Goal: Task Accomplishment & Management: Manage account settings

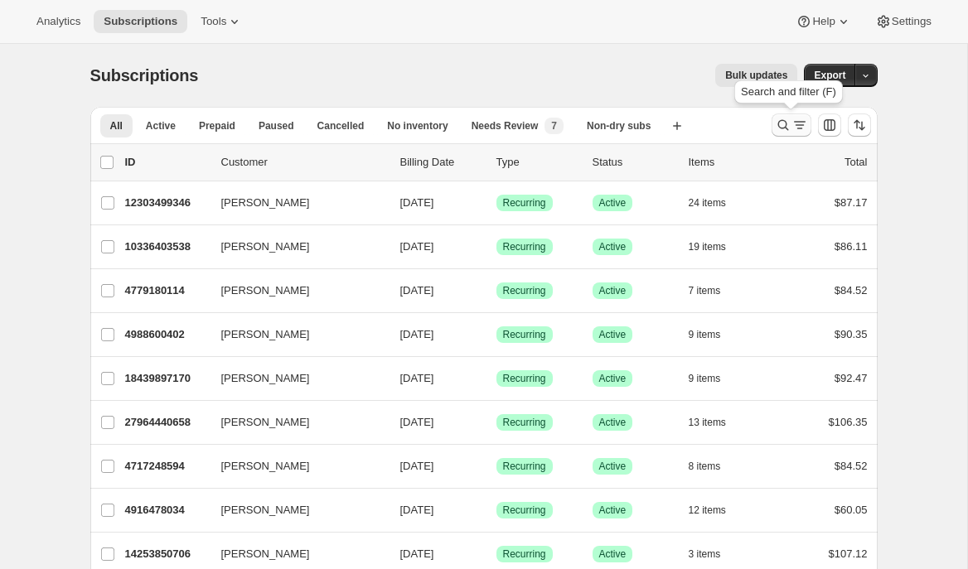
click at [791, 121] on icon "Search and filter results" at bounding box center [799, 125] width 17 height 17
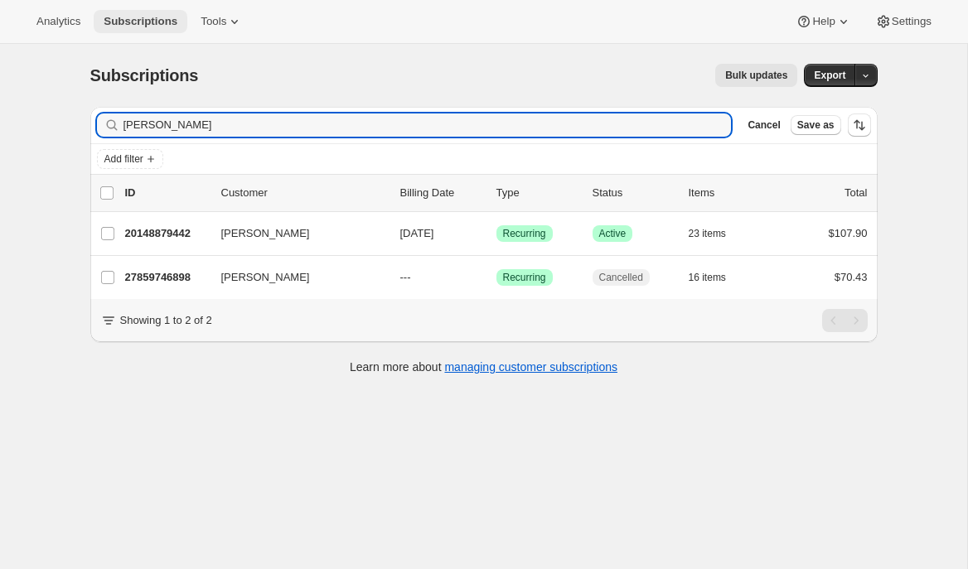
type input "tory busse"
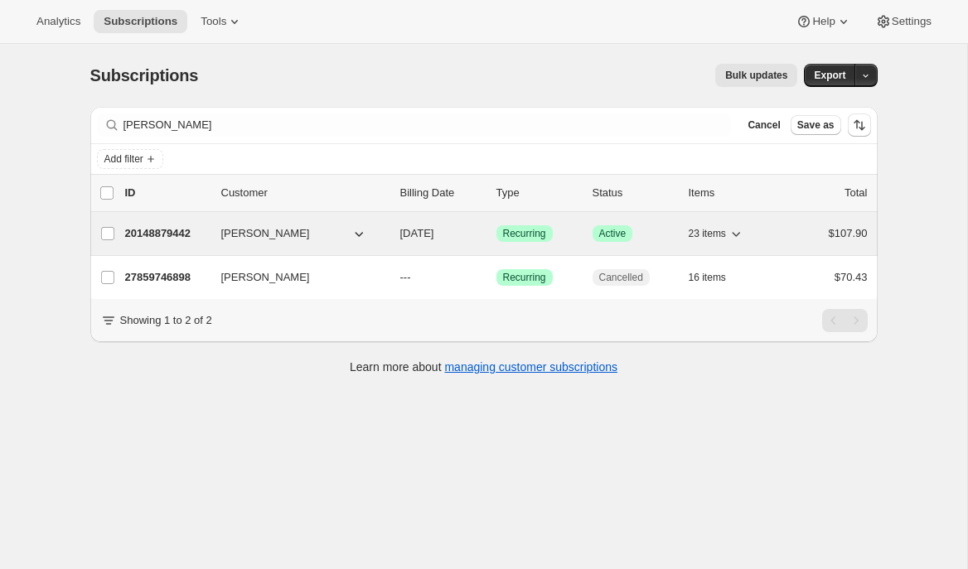
click at [195, 231] on p "20148879442" at bounding box center [166, 233] width 83 height 17
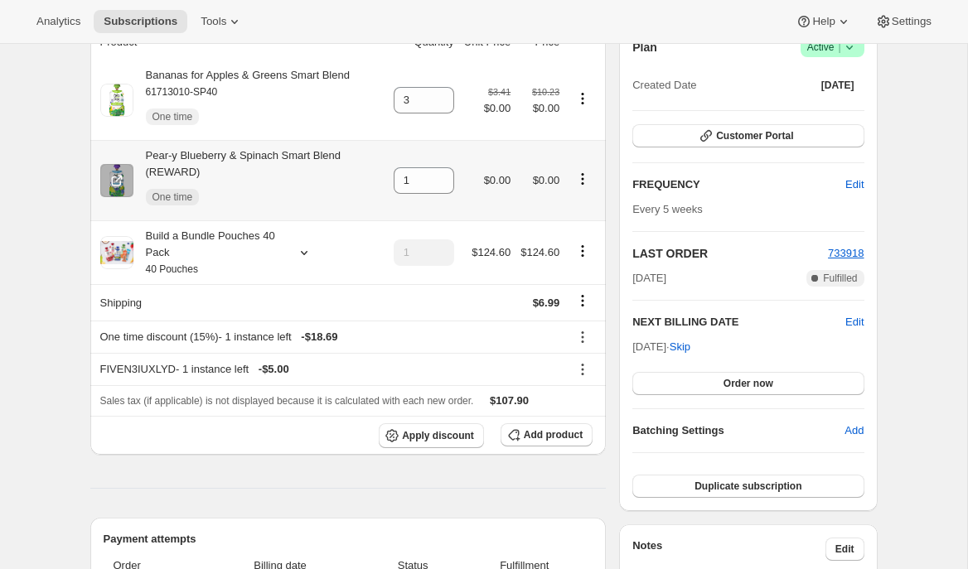
scroll to position [175, 0]
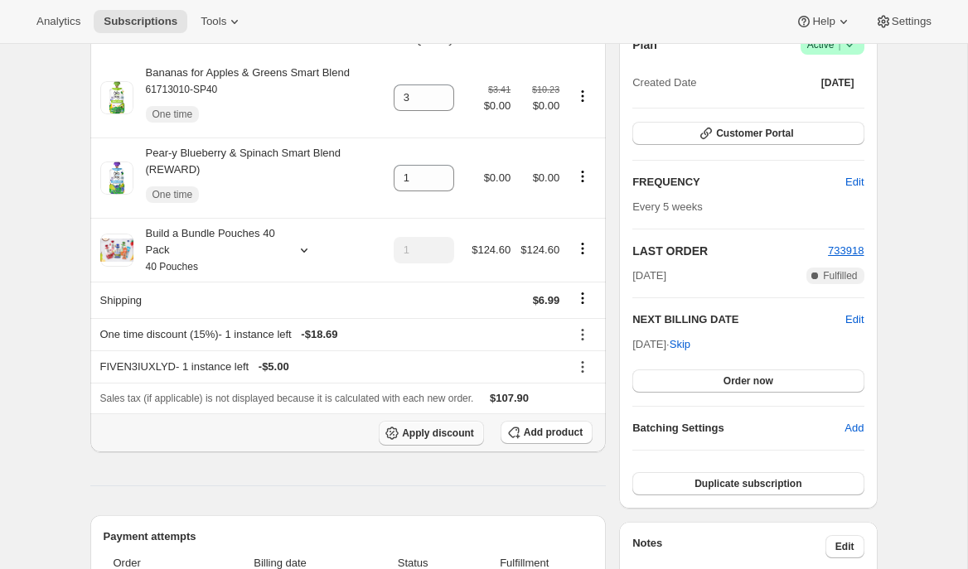
click at [407, 432] on span "Apply discount" at bounding box center [438, 433] width 72 height 13
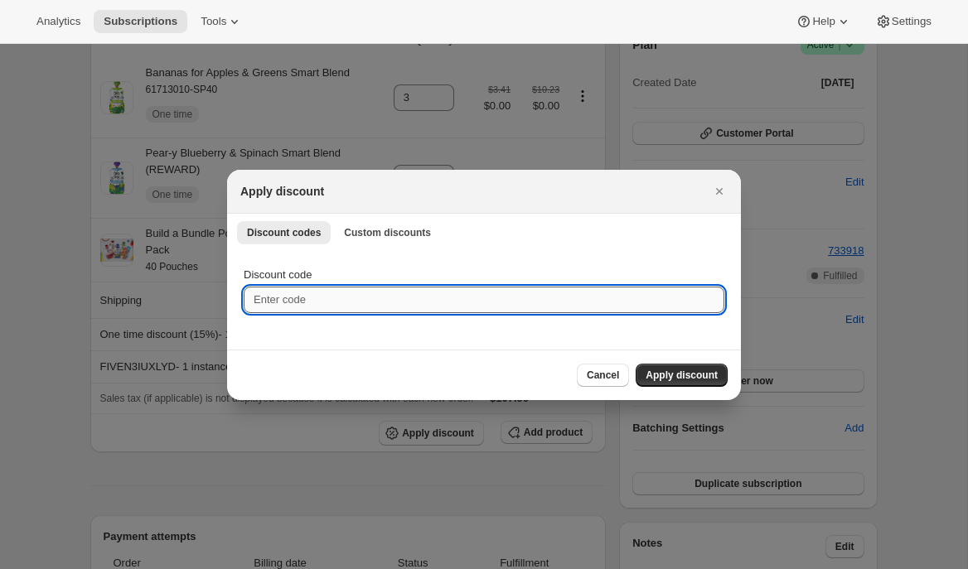
click at [335, 295] on input "Discount code" at bounding box center [484, 300] width 480 height 27
paste input "ox-discount-L4MLJQ"
click at [252, 304] on input "ox-discount-L4MLJQ" at bounding box center [484, 300] width 480 height 27
type input "box-discount-L4MLJQ"
click at [670, 380] on span "Apply discount" at bounding box center [681, 375] width 72 height 13
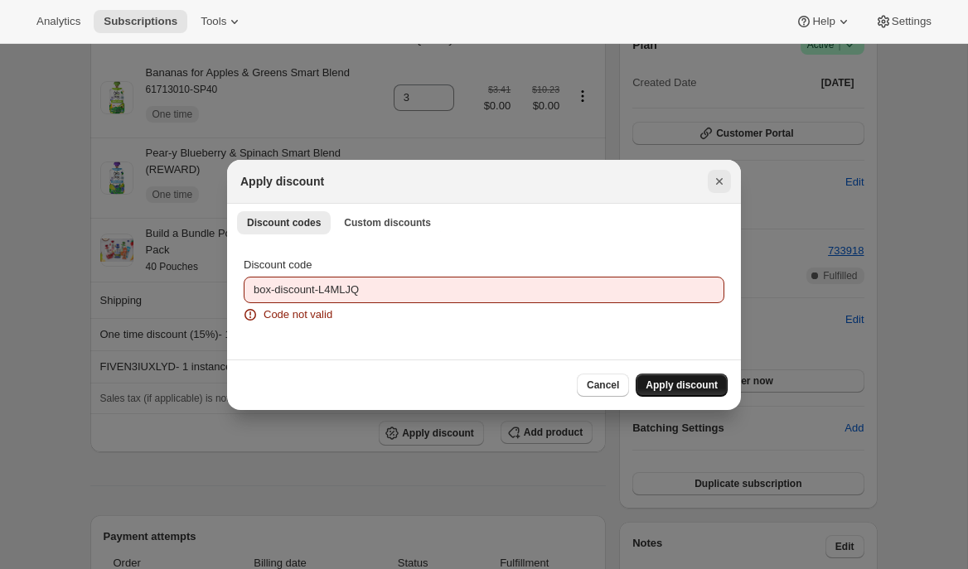
click at [716, 191] on button "Close" at bounding box center [718, 181] width 23 height 23
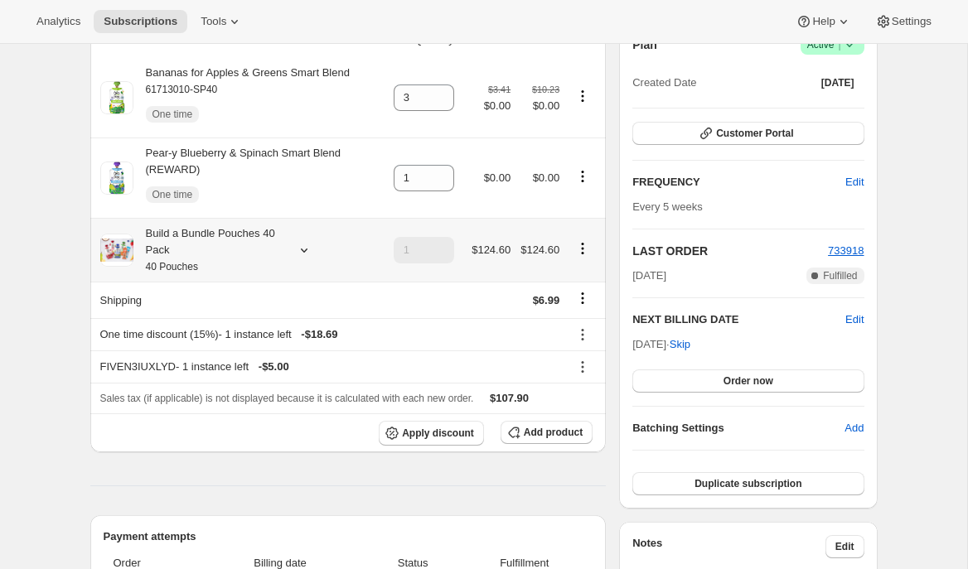
click at [300, 253] on icon at bounding box center [304, 250] width 17 height 17
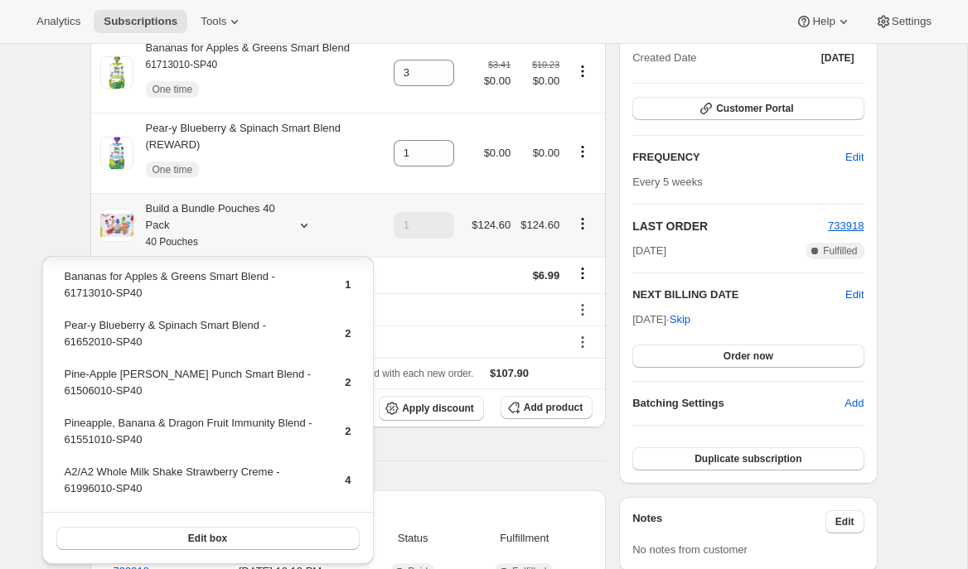
scroll to position [626, 0]
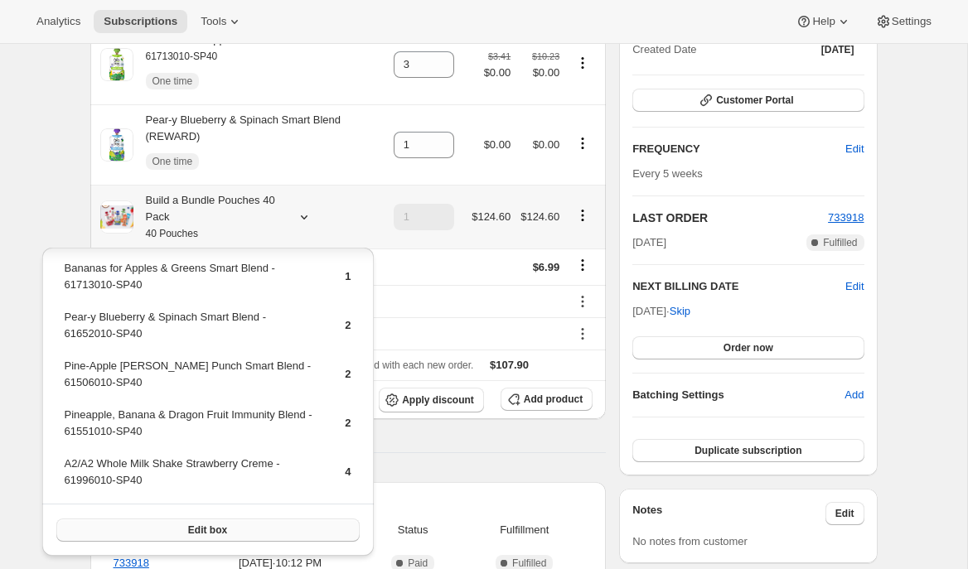
click at [218, 531] on span "Edit box" at bounding box center [207, 530] width 39 height 13
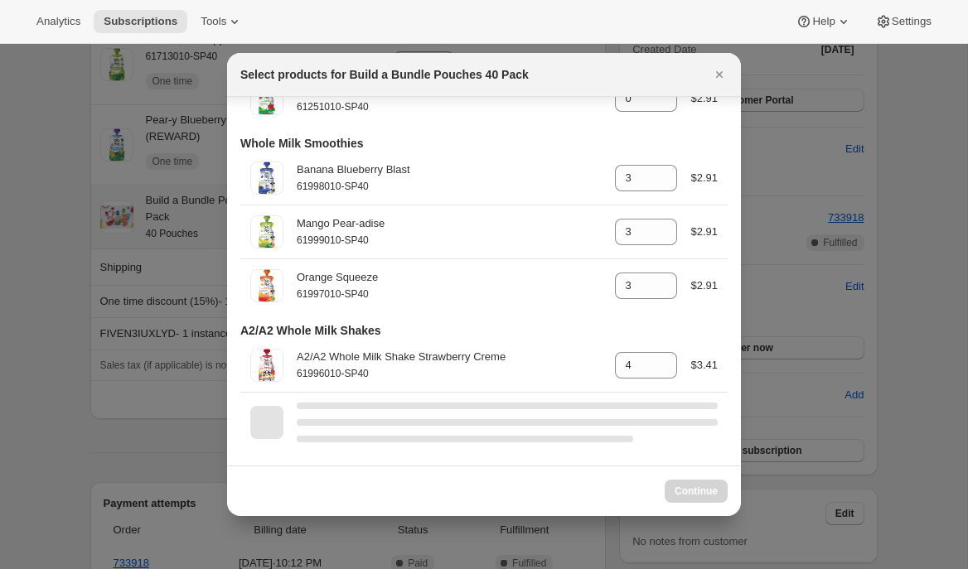
scroll to position [3012, 0]
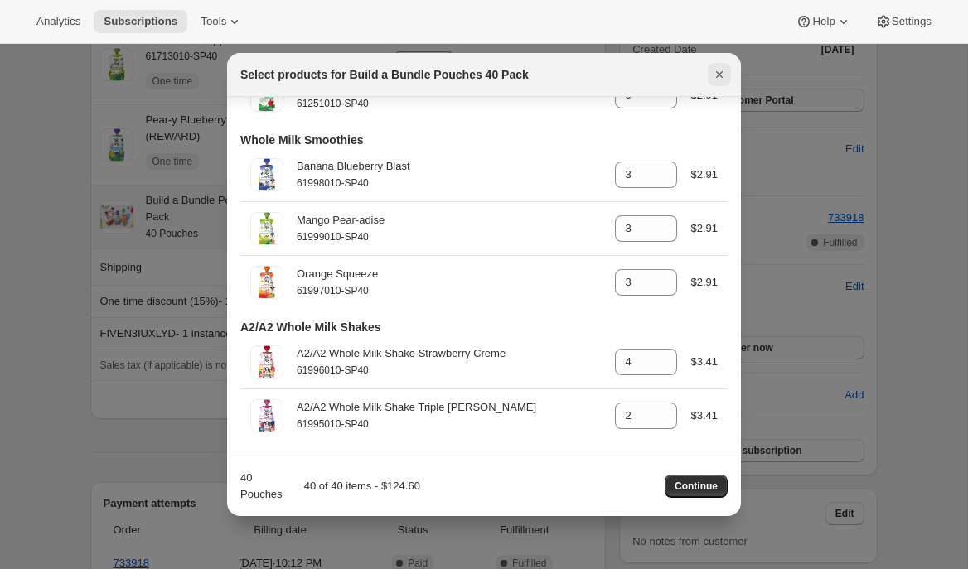
click at [717, 75] on icon "Close" at bounding box center [719, 74] width 17 height 17
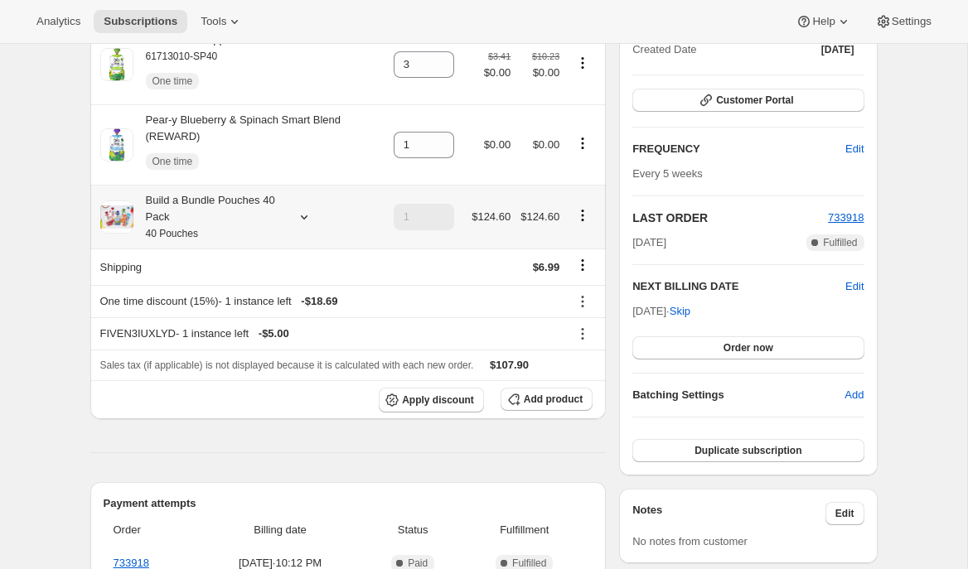
click at [306, 215] on icon at bounding box center [304, 217] width 17 height 17
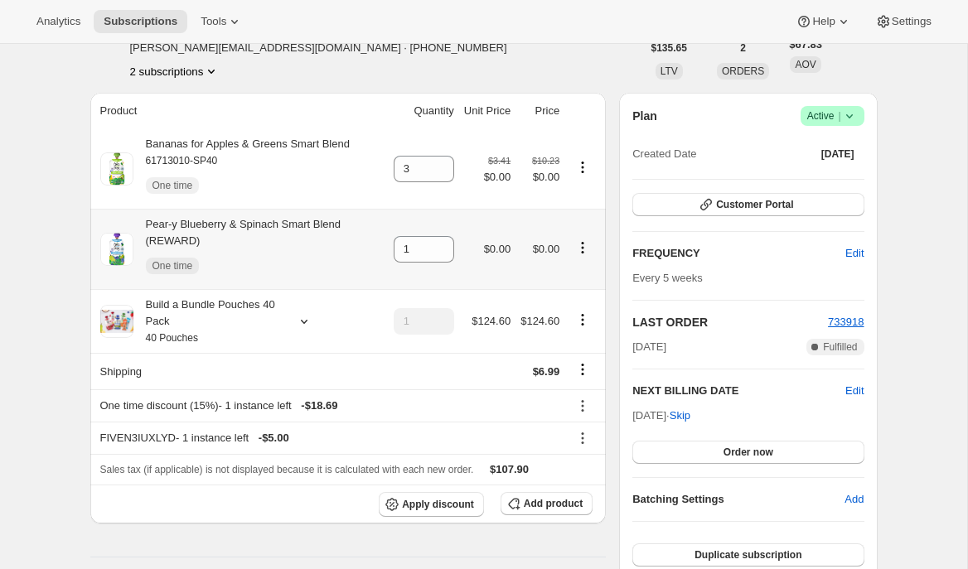
scroll to position [0, 0]
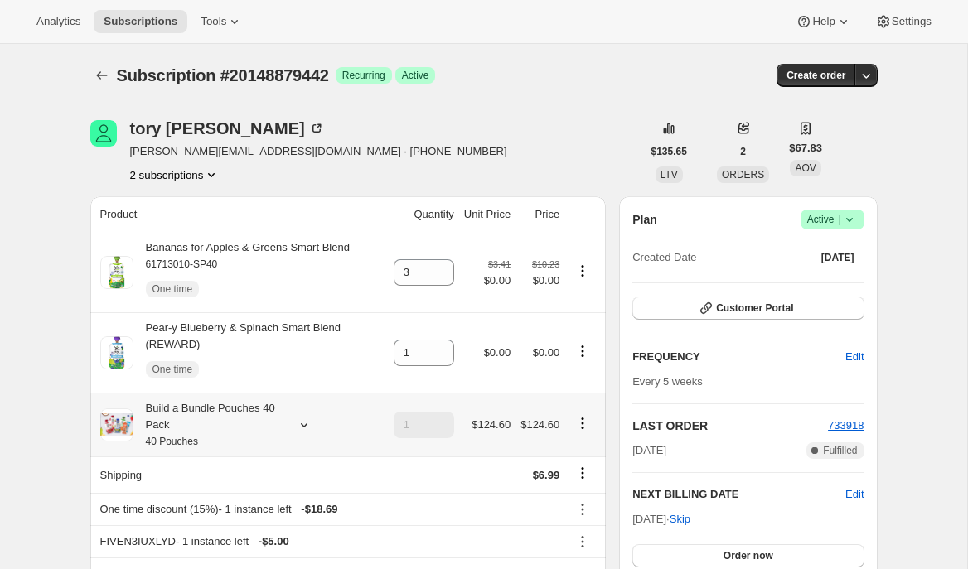
click at [305, 425] on icon at bounding box center [304, 425] width 17 height 17
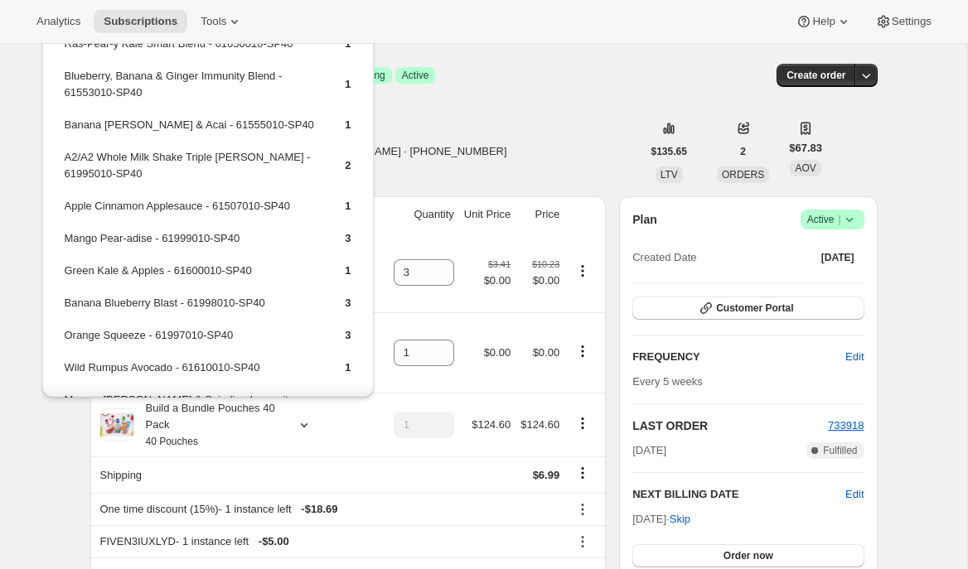
click at [453, 98] on div "Subscription #20148879442. This page is ready Subscription #20148879442 Success…" at bounding box center [483, 75] width 787 height 63
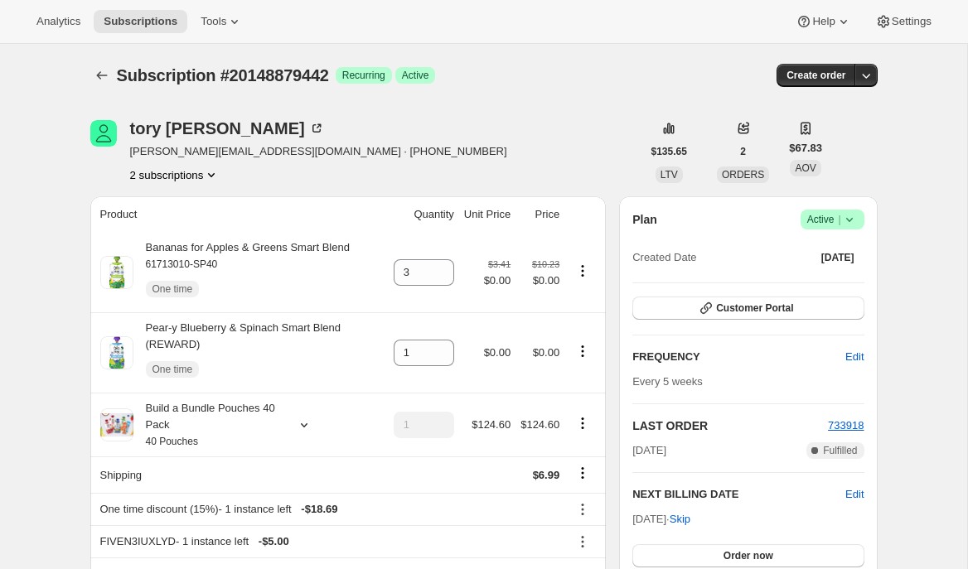
scroll to position [1, 0]
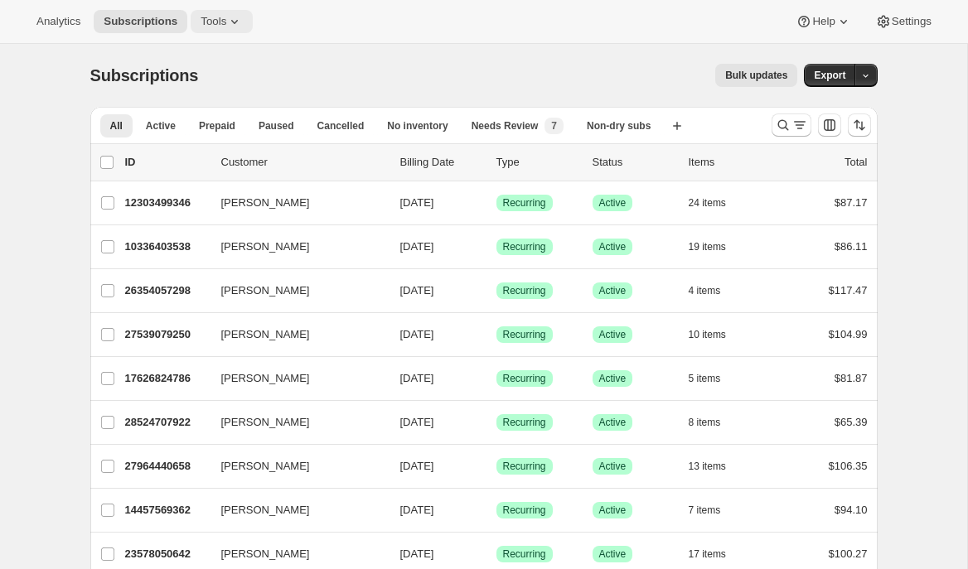
click at [241, 22] on icon at bounding box center [234, 21] width 17 height 17
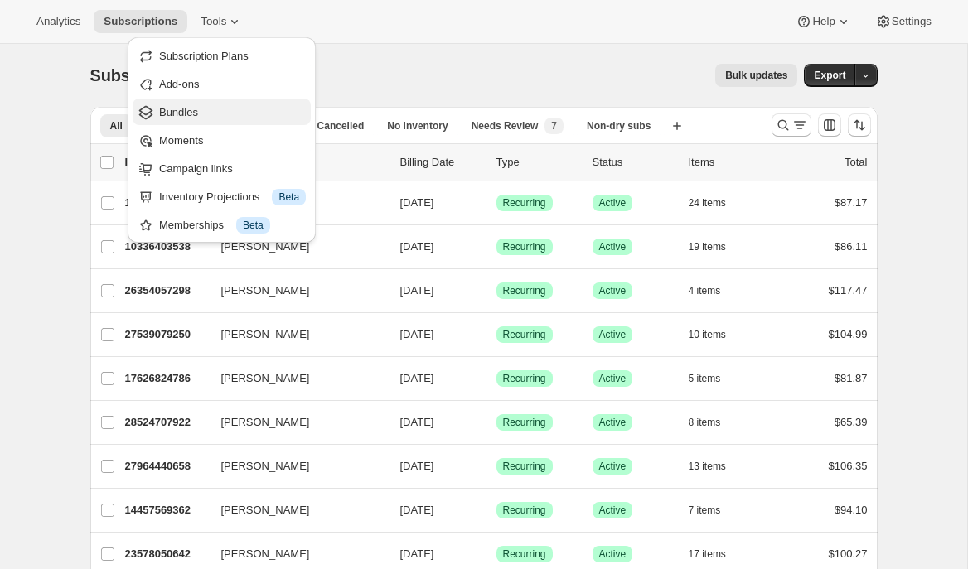
click at [209, 104] on span "Bundles" at bounding box center [232, 112] width 147 height 17
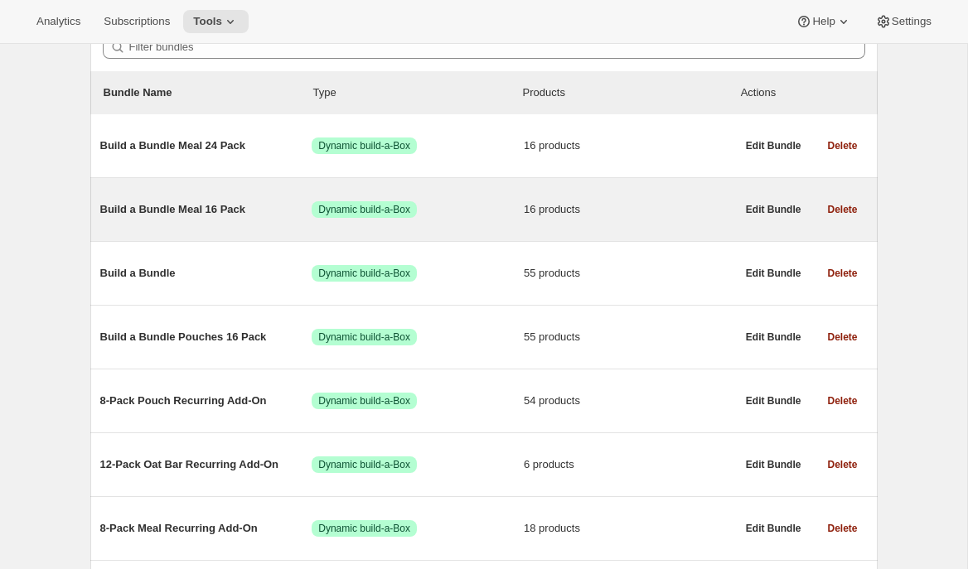
scroll to position [160, 0]
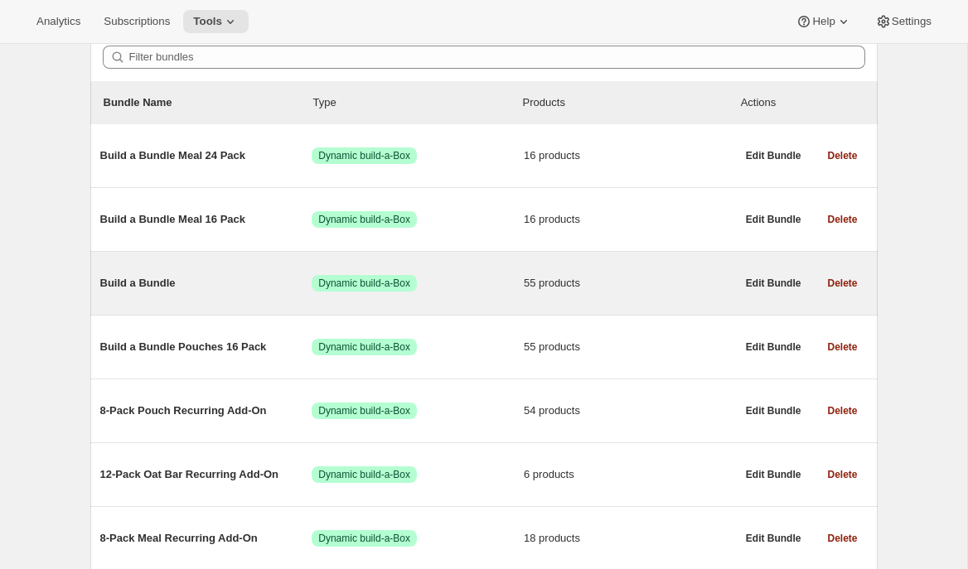
click at [157, 254] on div "Build a Bundle Success Dynamic build-a-Box 55 products Edit Bundle Delete" at bounding box center [483, 283] width 787 height 63
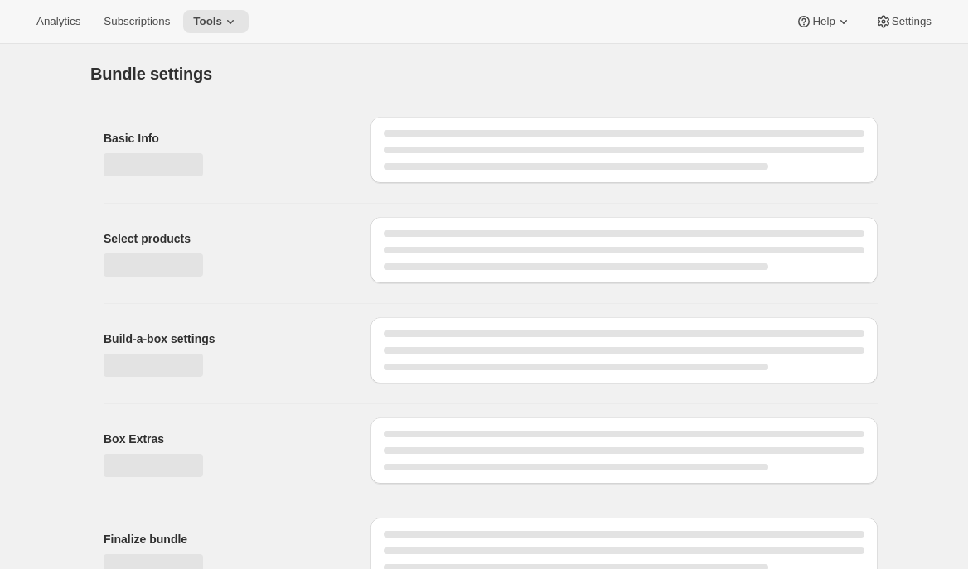
type input "Build a Bundle"
checkbox input "true"
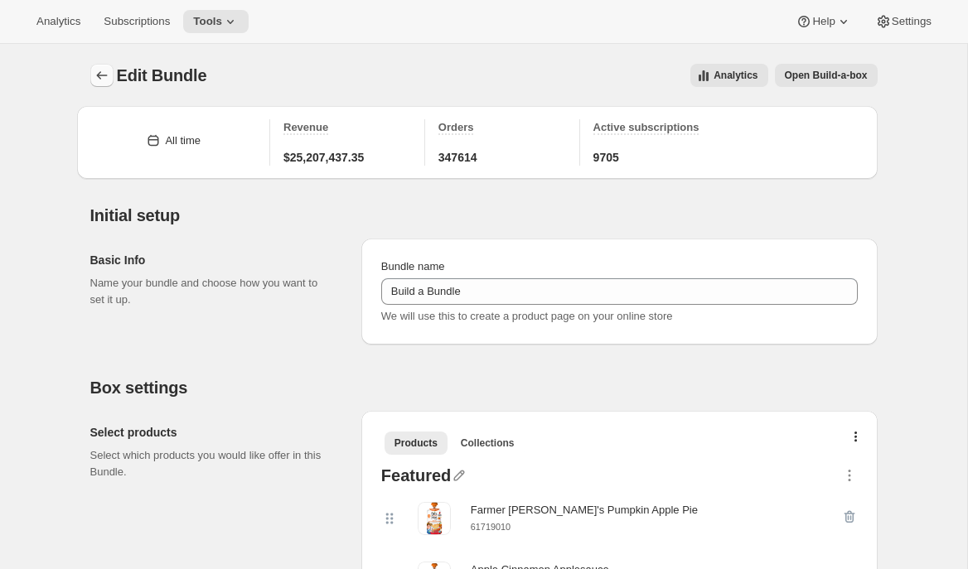
click at [94, 80] on icon "Bundles" at bounding box center [102, 75] width 17 height 17
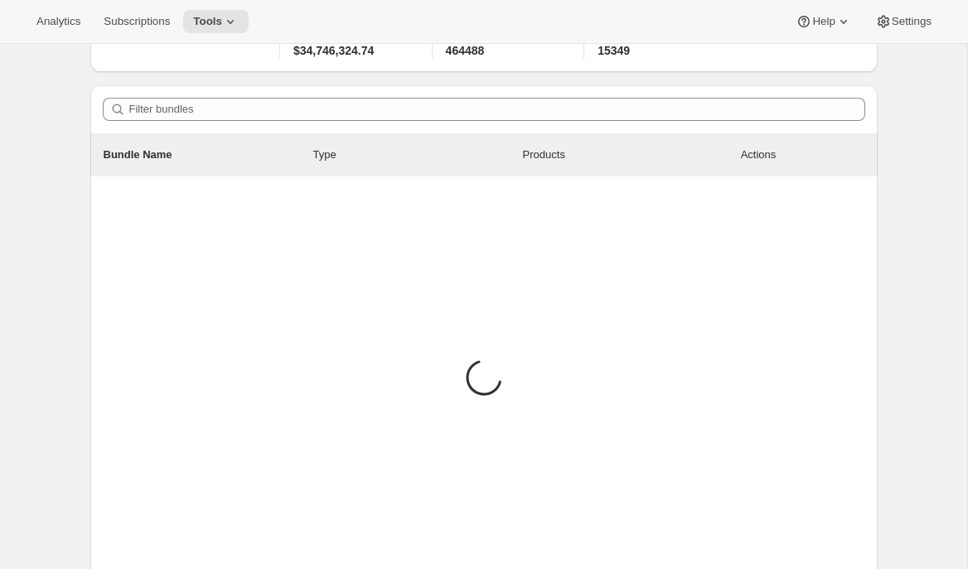
scroll to position [142, 0]
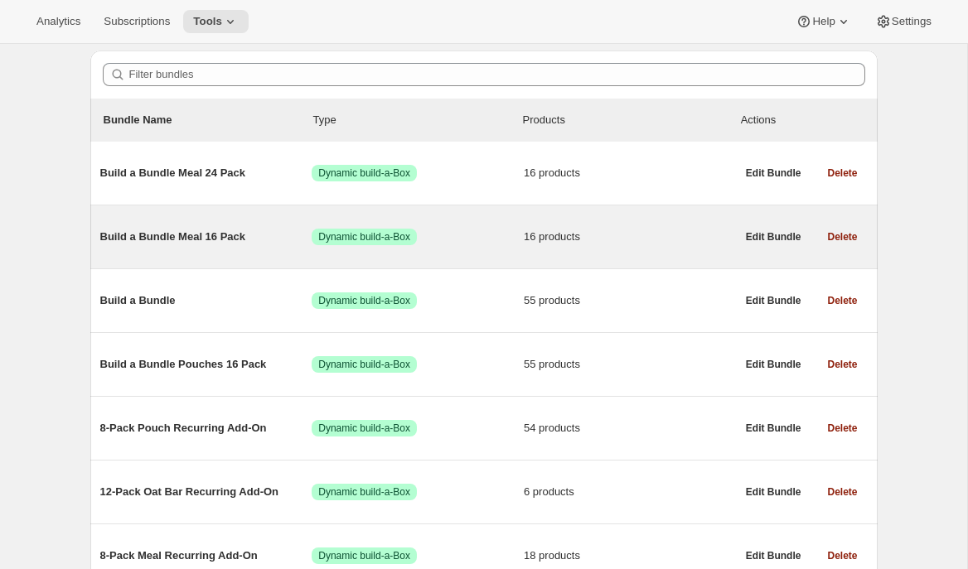
click at [147, 218] on div "Build a Bundle Meal 16 Pack Success Dynamic build-a-Box 16 products" at bounding box center [417, 236] width 635 height 43
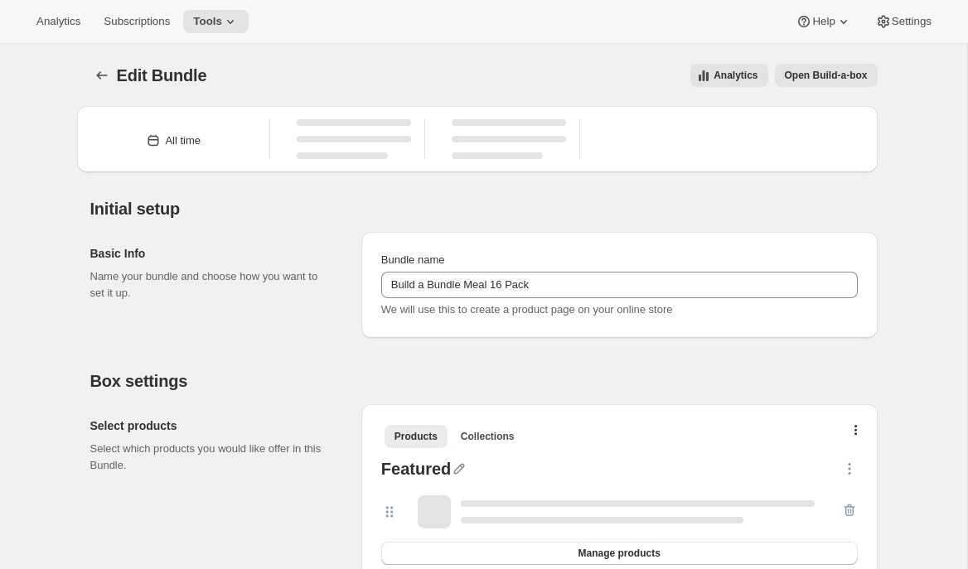
type input "Build a Bundle Meal 16 Pack"
checkbox input "true"
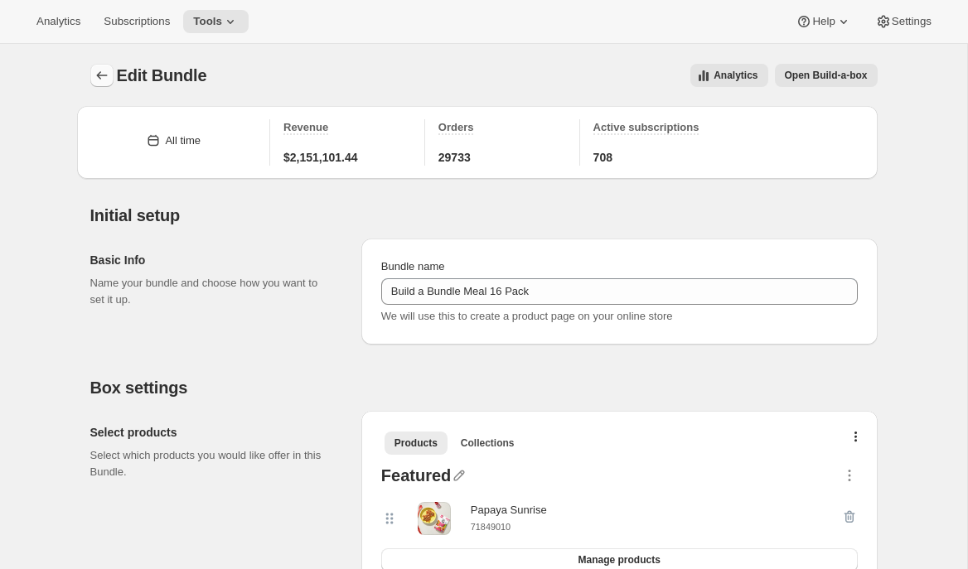
click at [98, 76] on icon "Bundles" at bounding box center [101, 75] width 11 height 8
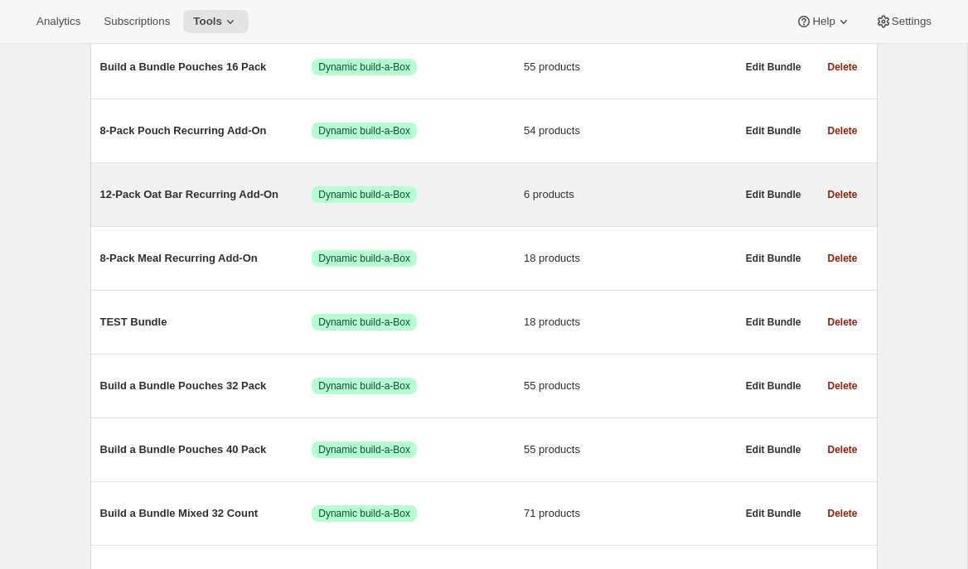
scroll to position [446, 0]
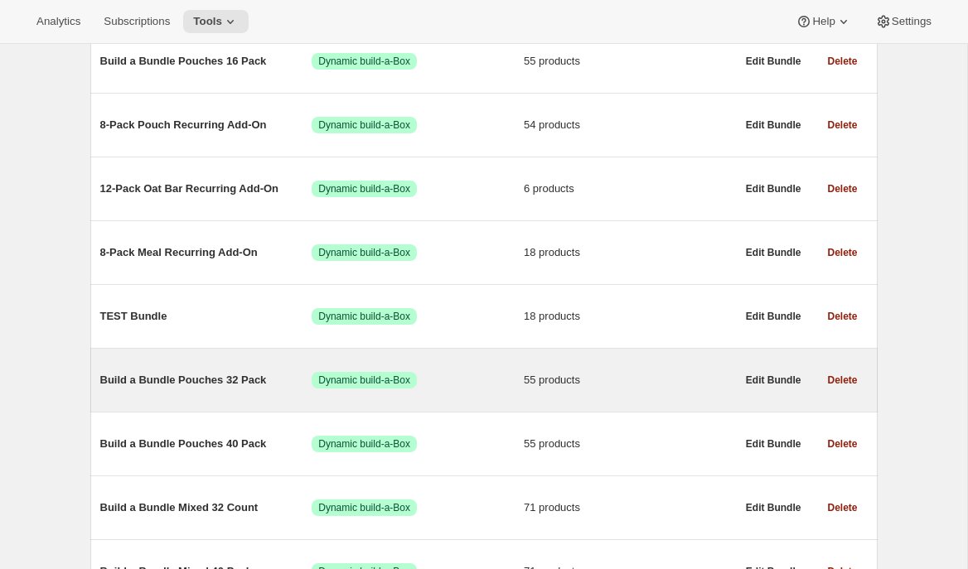
click at [210, 387] on span "Build a Bundle Pouches 32 Pack" at bounding box center [206, 380] width 212 height 17
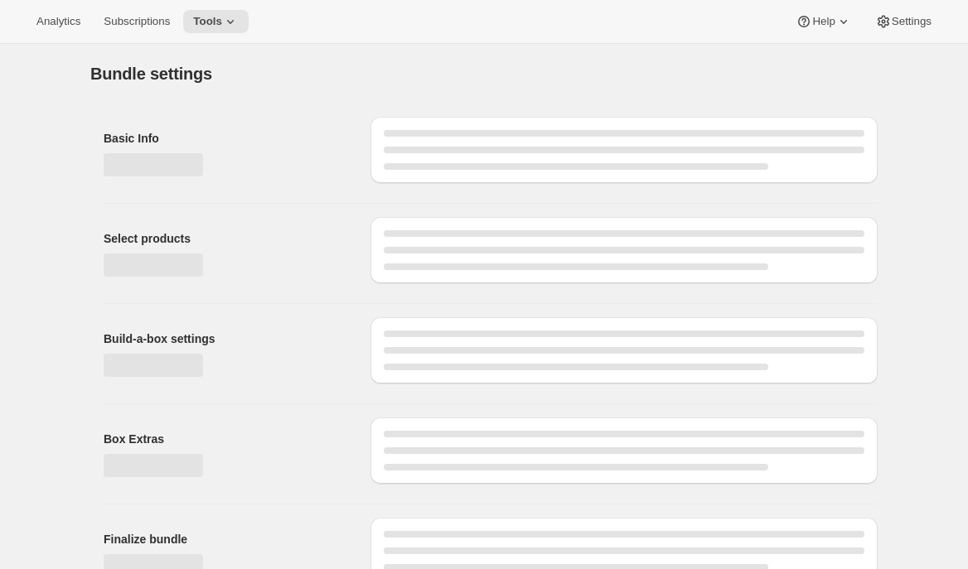
type input "Build a Bundle Pouches 32 Pack"
checkbox input "true"
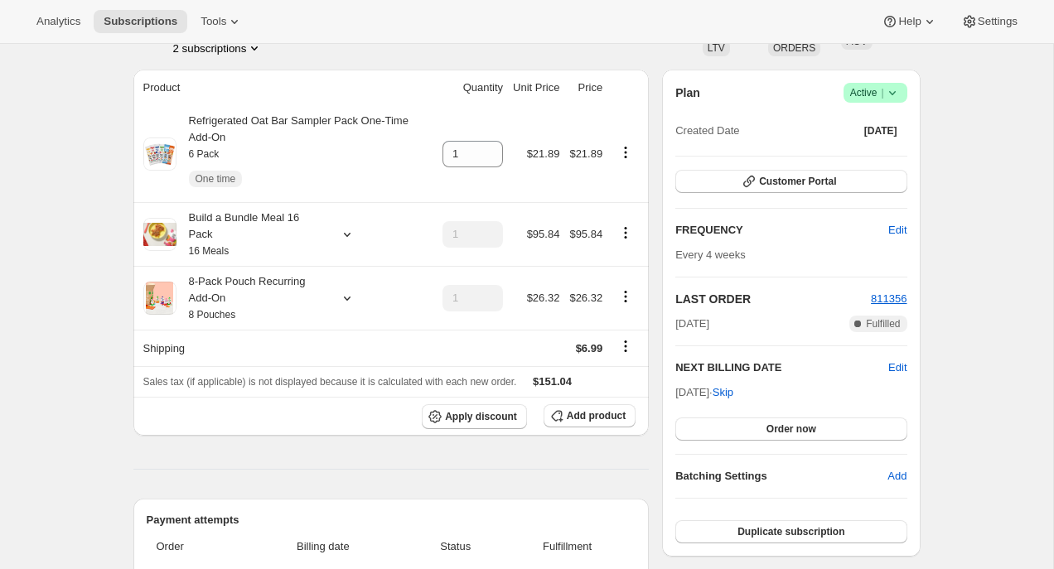
scroll to position [128, 0]
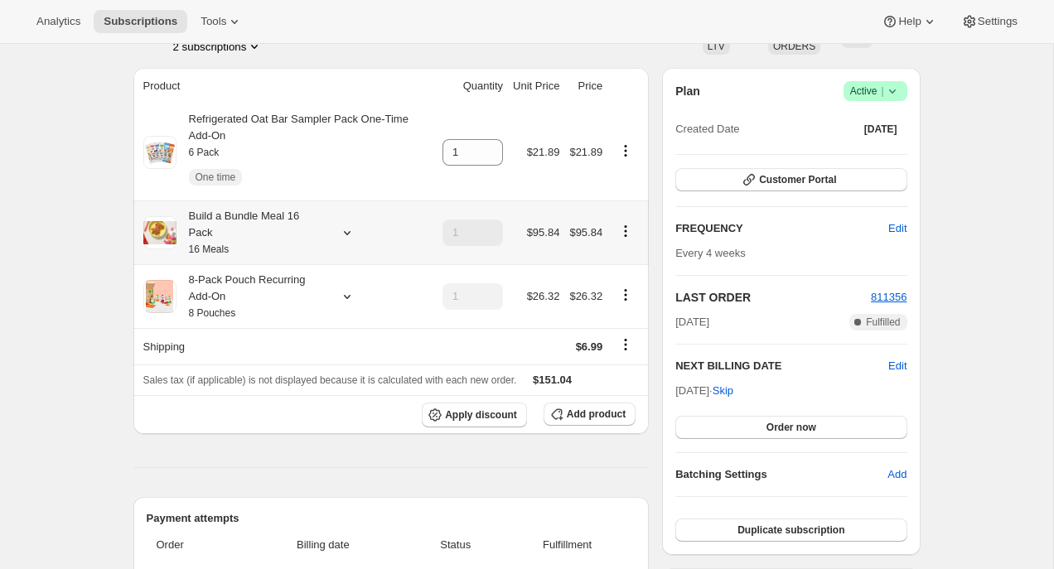
click at [347, 232] on icon at bounding box center [347, 232] width 17 height 17
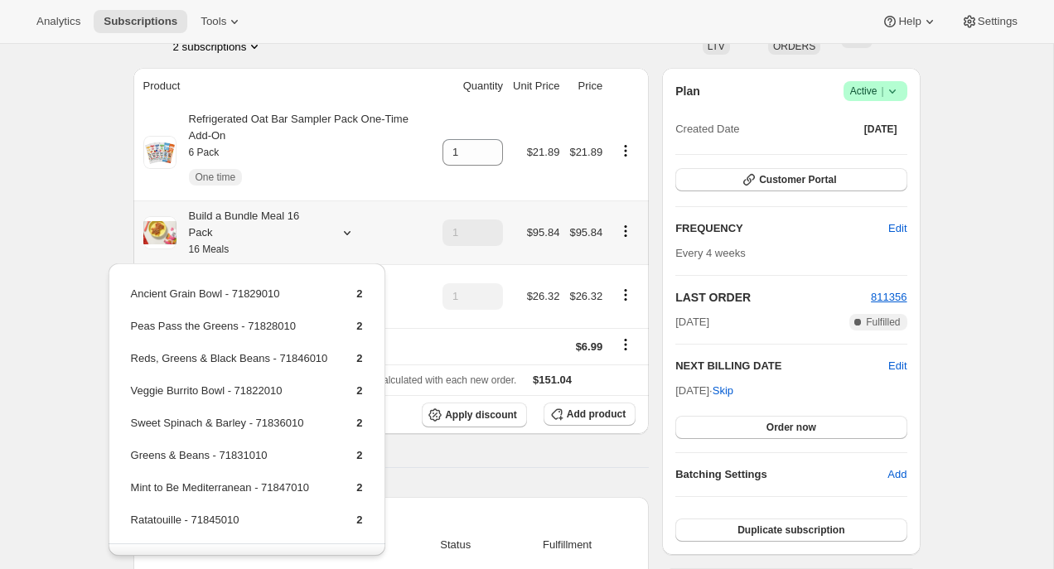
click at [348, 232] on icon at bounding box center [347, 232] width 17 height 17
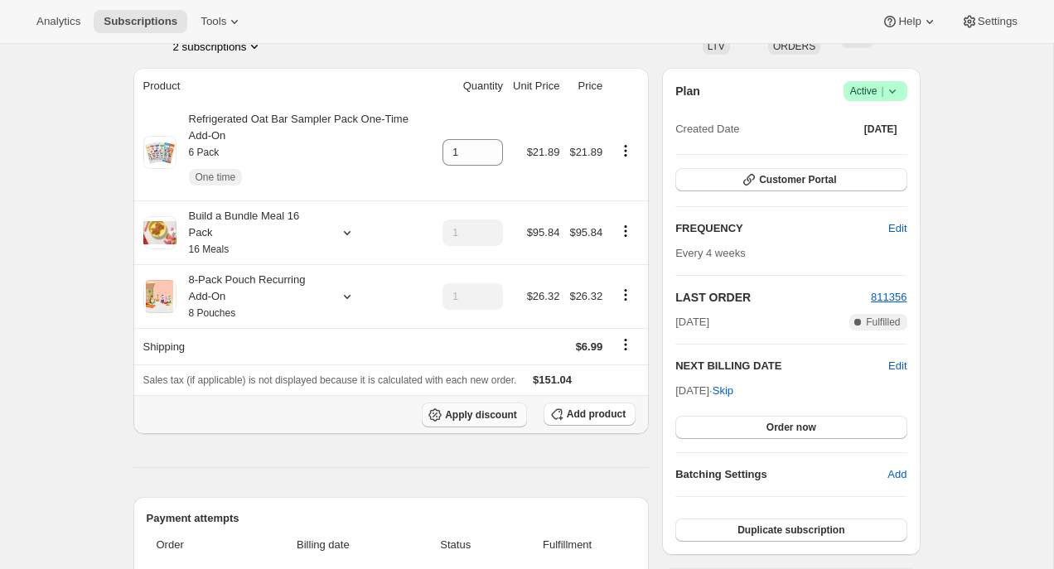
click at [453, 426] on button "Apply discount" at bounding box center [474, 415] width 105 height 25
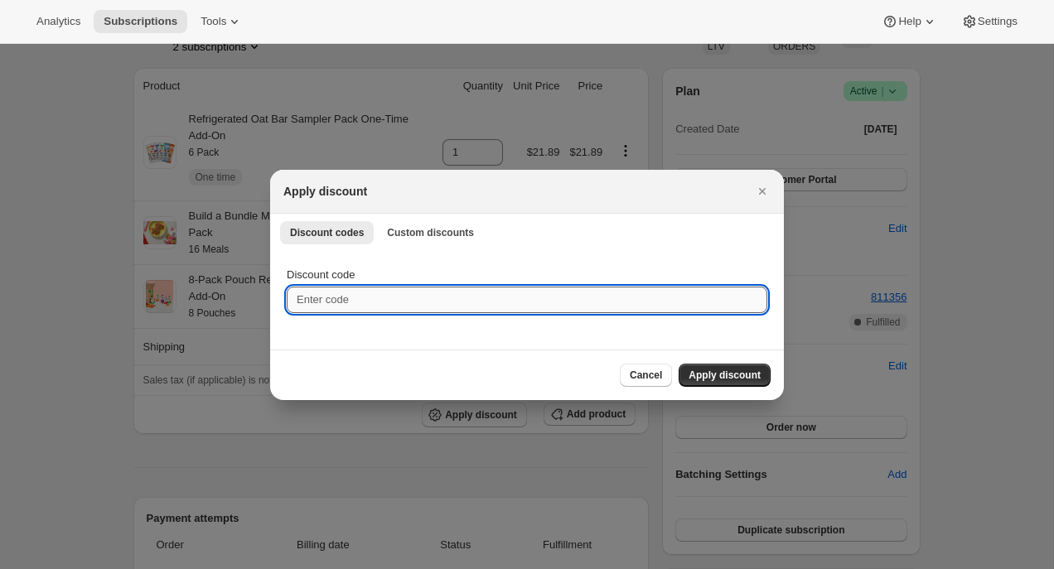
click at [369, 300] on input "Discount code" at bounding box center [527, 300] width 480 height 27
paste input "box-discount-KBOIFE"
type input "box-discount-KBOIFE"
click at [715, 380] on span "Apply discount" at bounding box center [724, 375] width 72 height 13
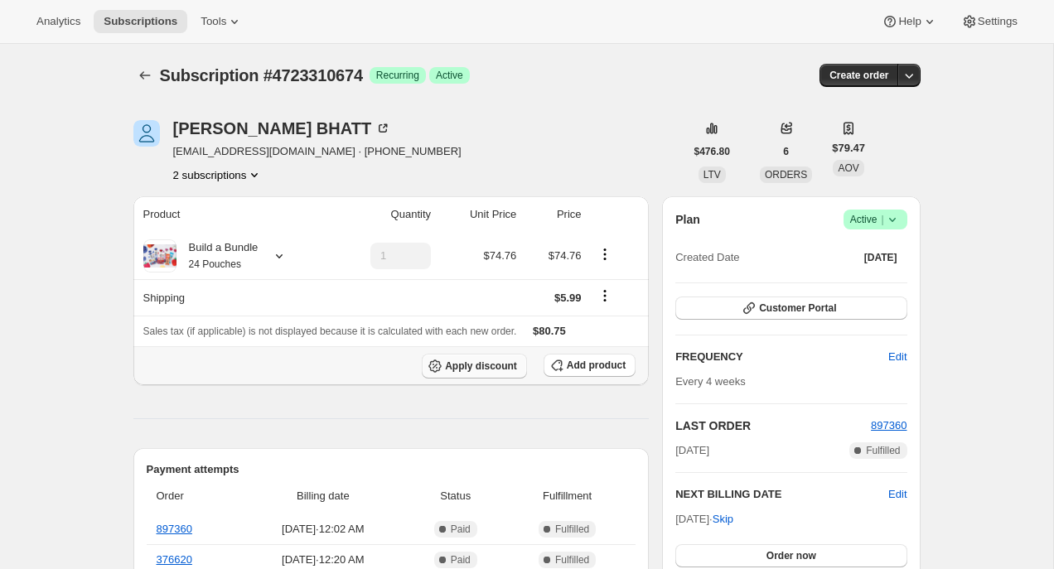
click at [484, 369] on span "Apply discount" at bounding box center [481, 366] width 72 height 13
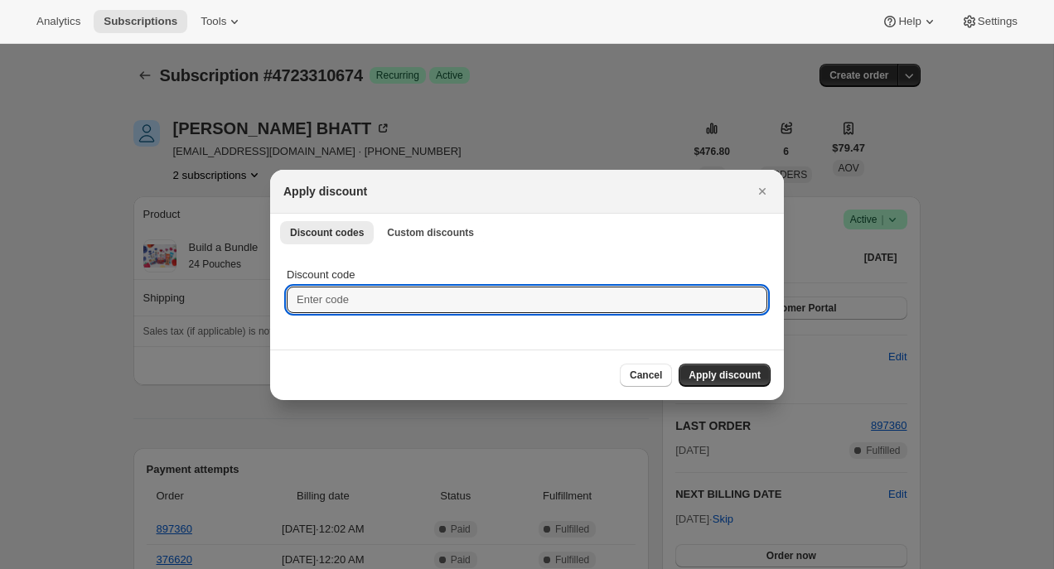
click at [434, 287] on input "Discount code" at bounding box center [527, 300] width 480 height 27
paste input "box-discount-LRT2YY"
type input "box-discount-LRT2YY"
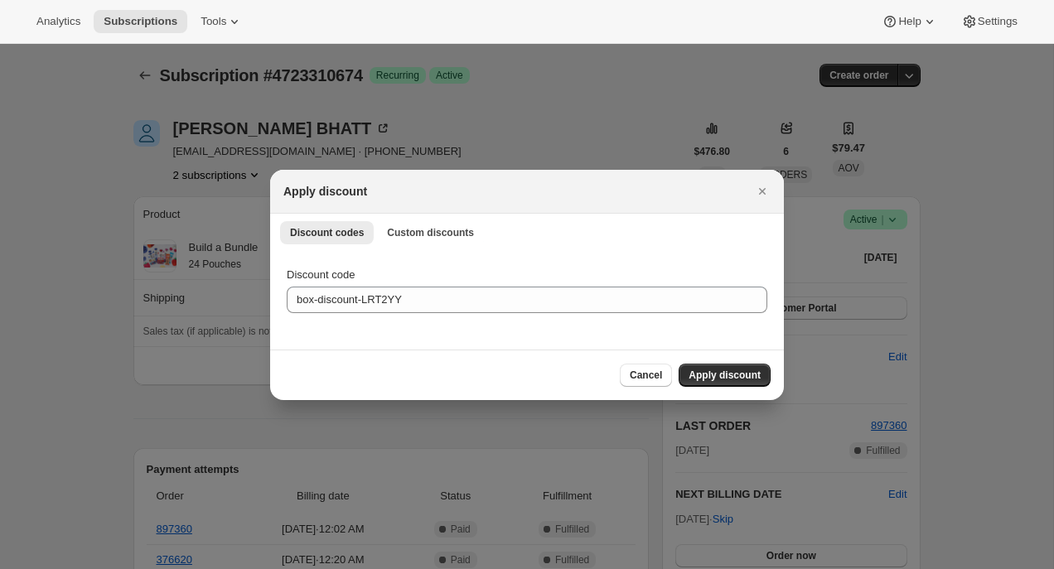
click at [721, 375] on span "Apply discount" at bounding box center [724, 375] width 72 height 13
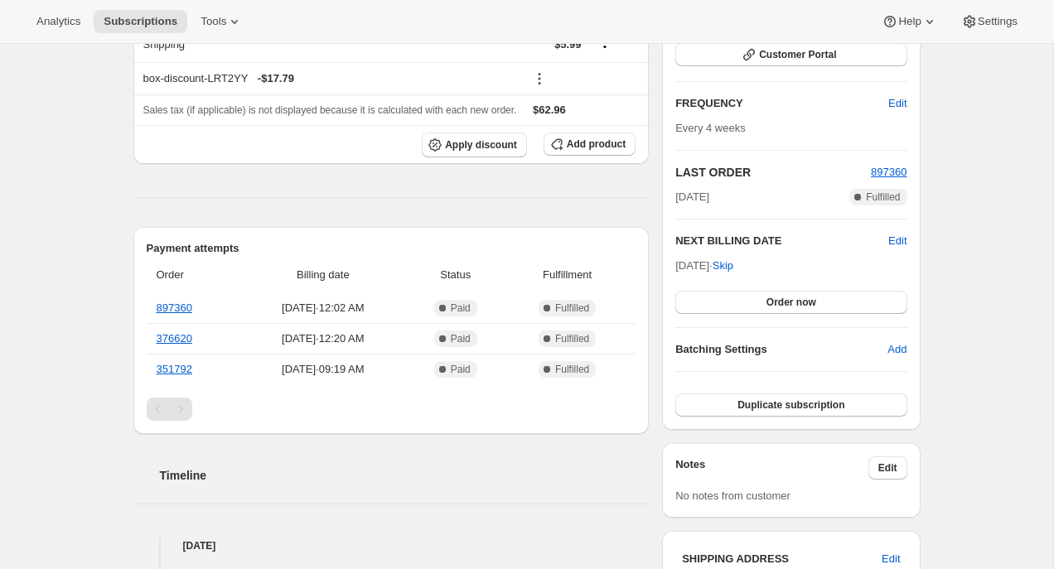
scroll to position [254, 0]
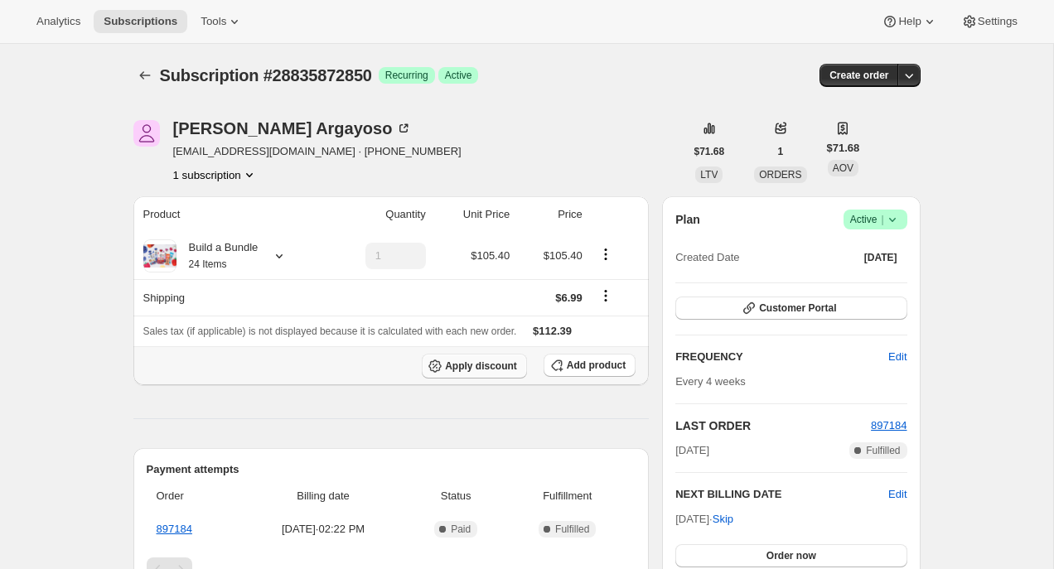
click at [462, 363] on span "Apply discount" at bounding box center [481, 366] width 72 height 13
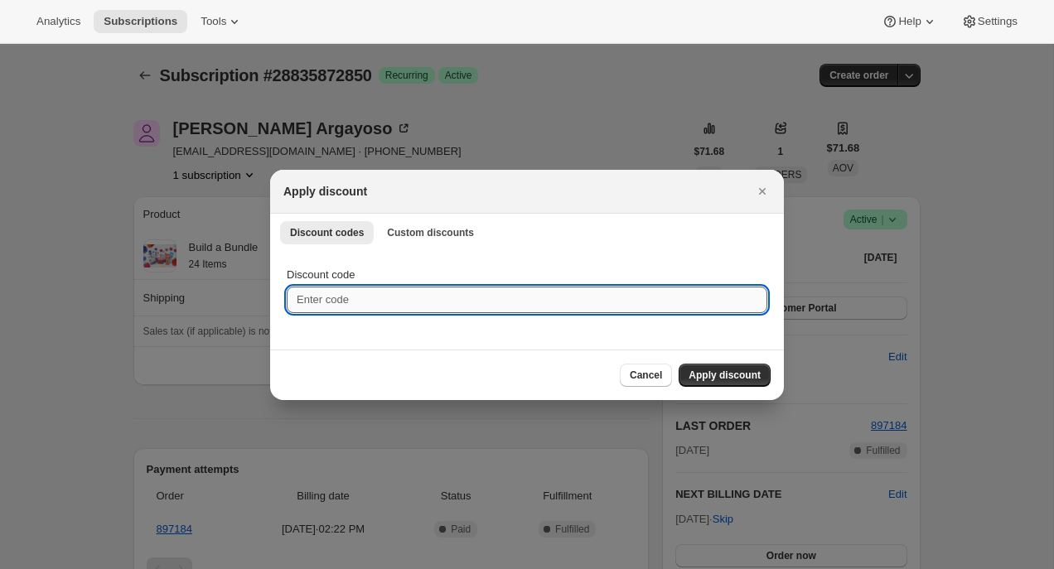
click at [378, 296] on input "Discount code" at bounding box center [527, 300] width 480 height 27
paste input "box-discount-LRT2YY"
type input "box-discount-LRT2YY"
click at [712, 372] on span "Apply discount" at bounding box center [724, 375] width 72 height 13
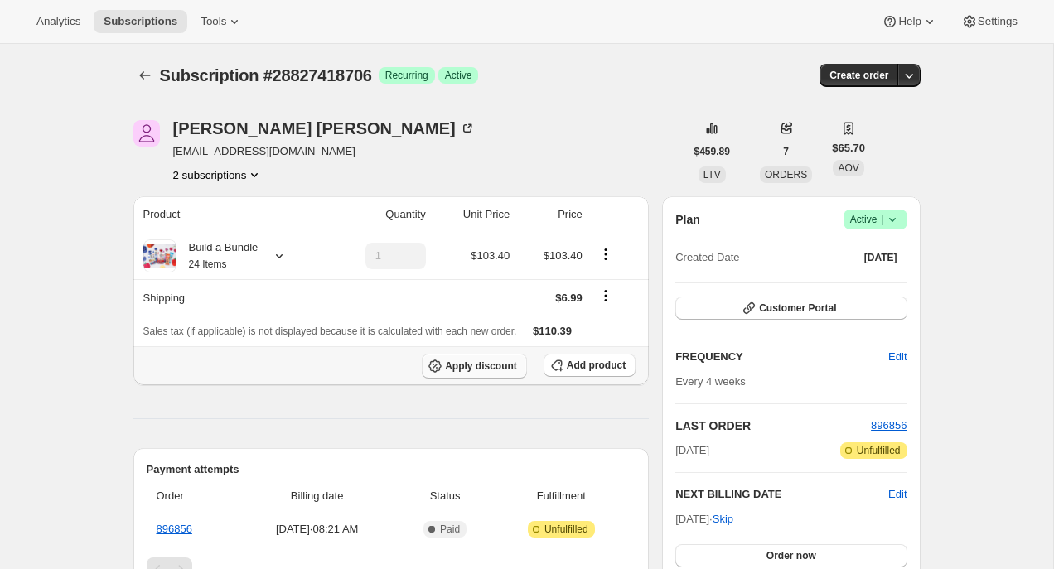
click at [452, 366] on span "Apply discount" at bounding box center [481, 366] width 72 height 13
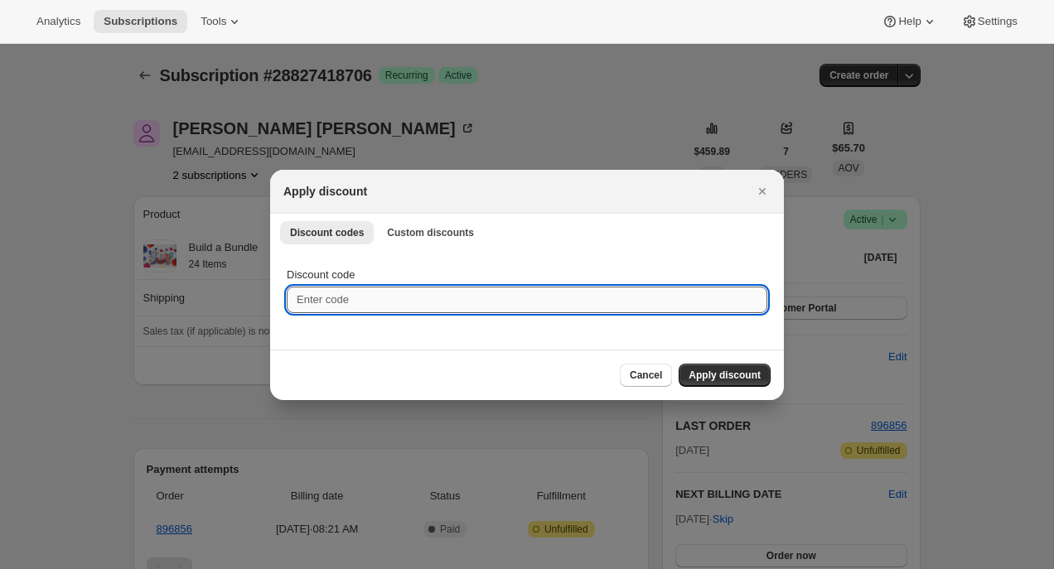
click at [367, 306] on input "Discount code" at bounding box center [527, 300] width 480 height 27
paste input "box-discount-LRT2YY"
type input "box-discount-LRT2YY"
drag, startPoint x: 750, startPoint y: 376, endPoint x: 740, endPoint y: 377, distance: 10.0
click at [750, 376] on span "Apply discount" at bounding box center [724, 375] width 72 height 13
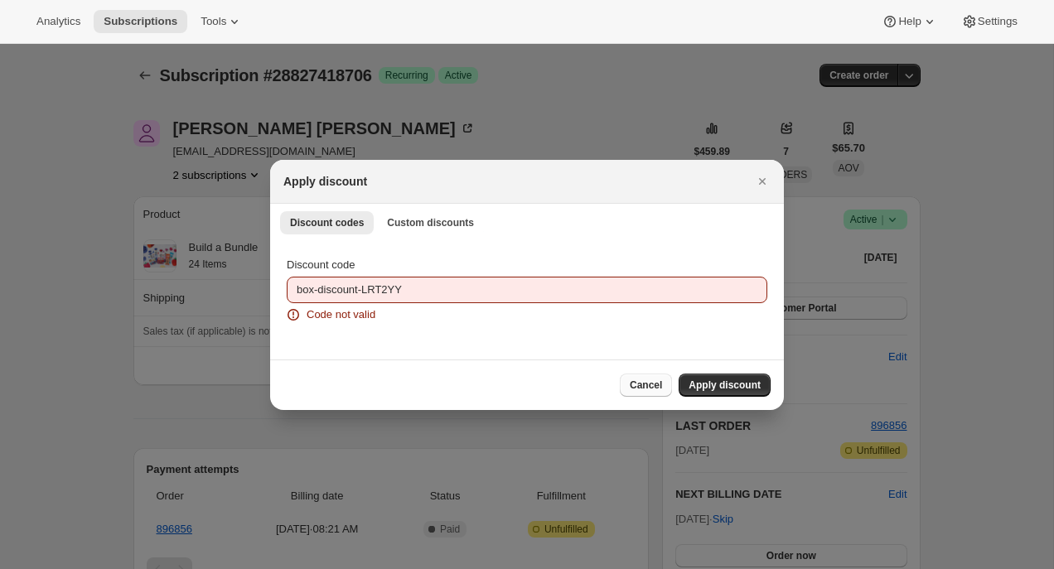
click at [635, 385] on span "Cancel" at bounding box center [646, 385] width 32 height 13
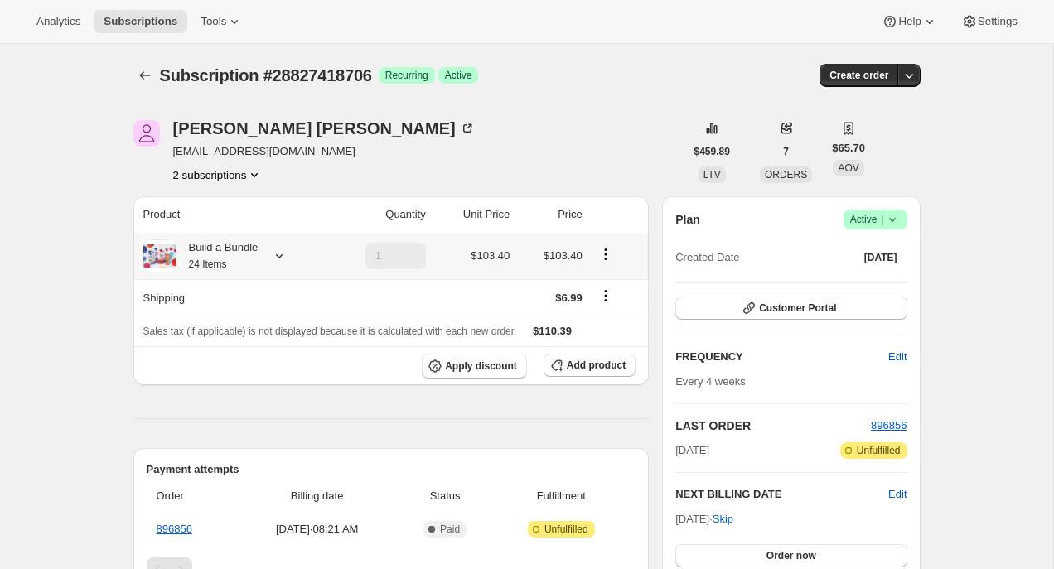
click at [273, 256] on icon at bounding box center [279, 256] width 17 height 17
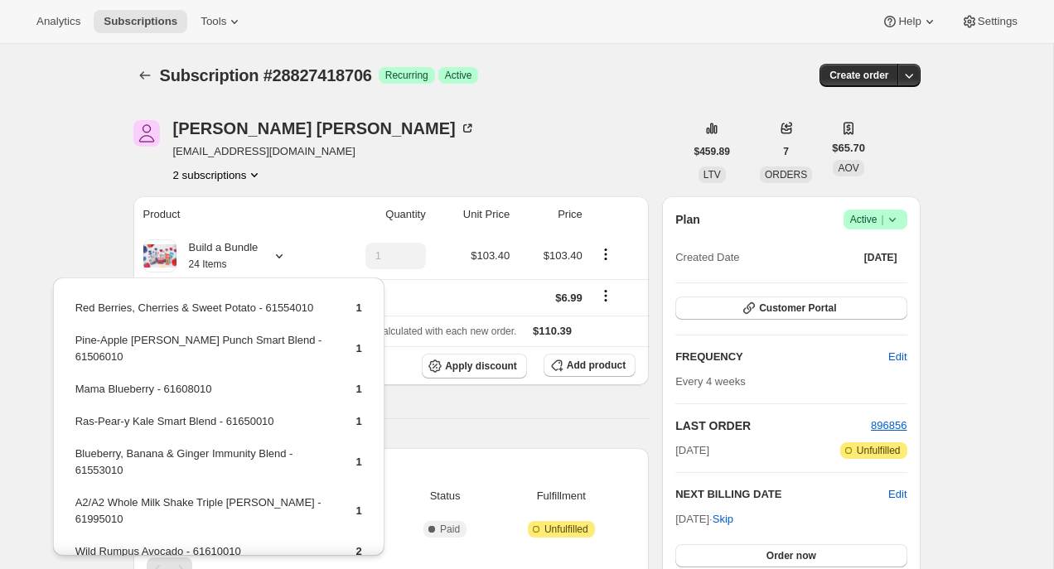
click at [495, 430] on div "Product Quantity Unit Price Price Build a Bundle 24 Items 1 $103.40 $103.40 Shi…" at bounding box center [391, 523] width 516 height 654
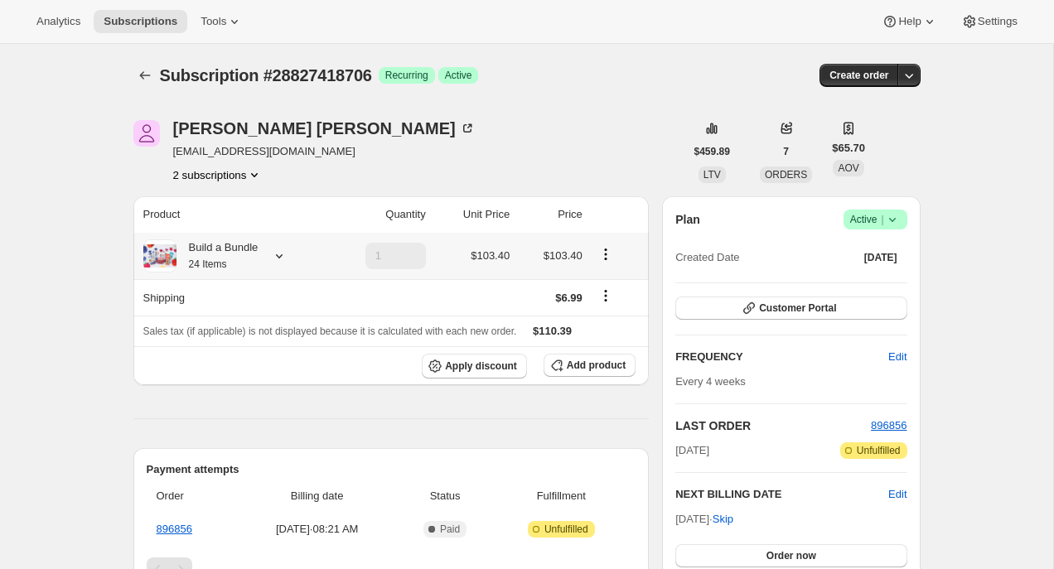
click at [273, 254] on div at bounding box center [275, 256] width 23 height 17
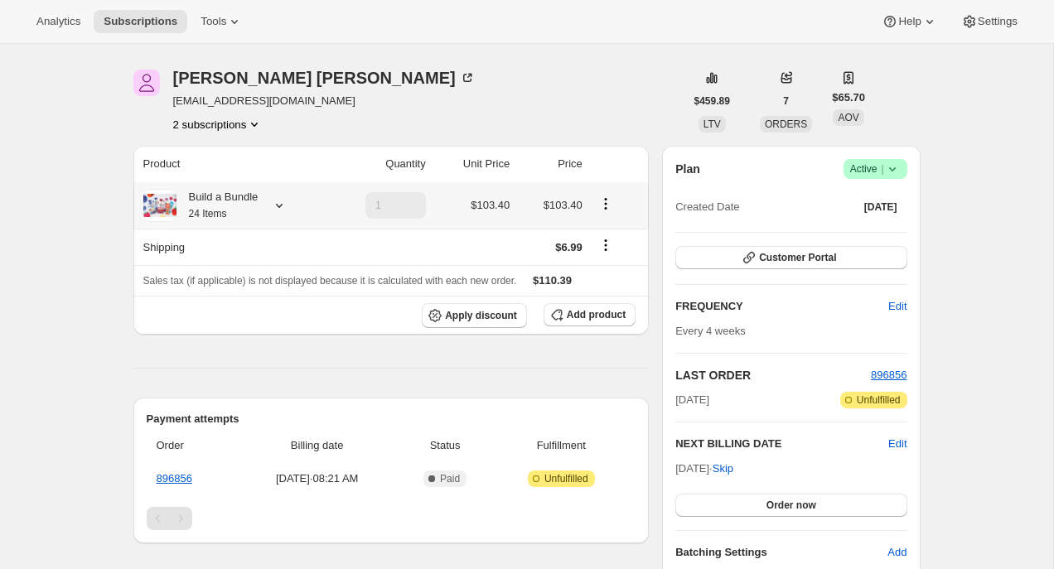
scroll to position [31, 0]
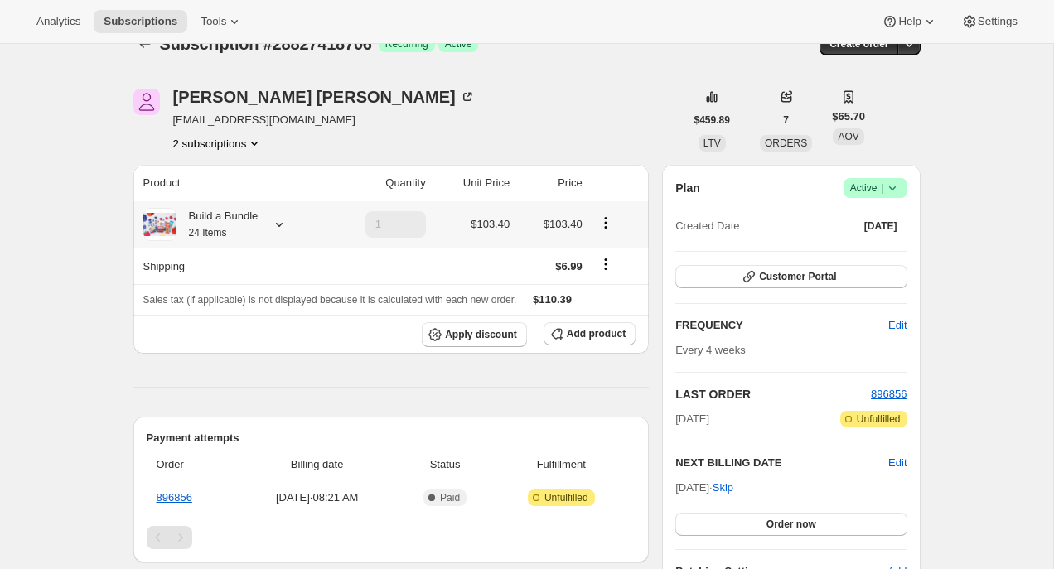
click at [278, 222] on icon at bounding box center [279, 224] width 17 height 17
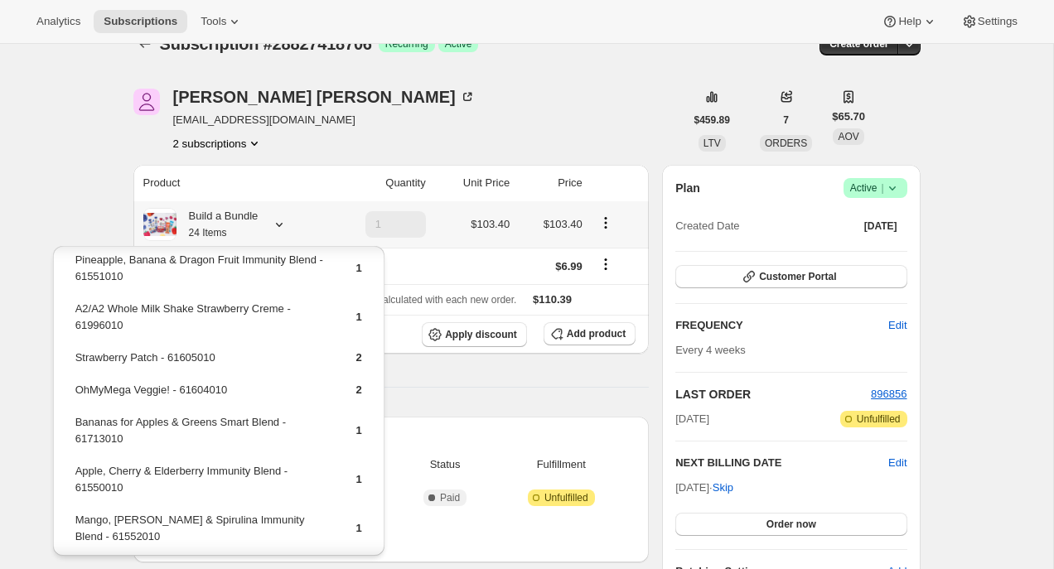
scroll to position [509, 0]
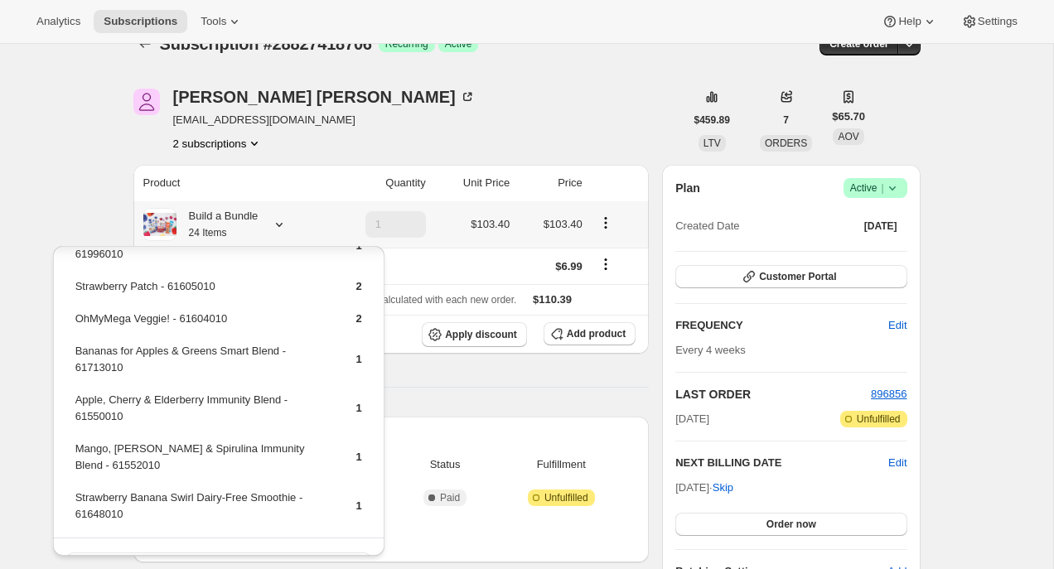
click at [162, 553] on button "Edit box" at bounding box center [218, 564] width 303 height 23
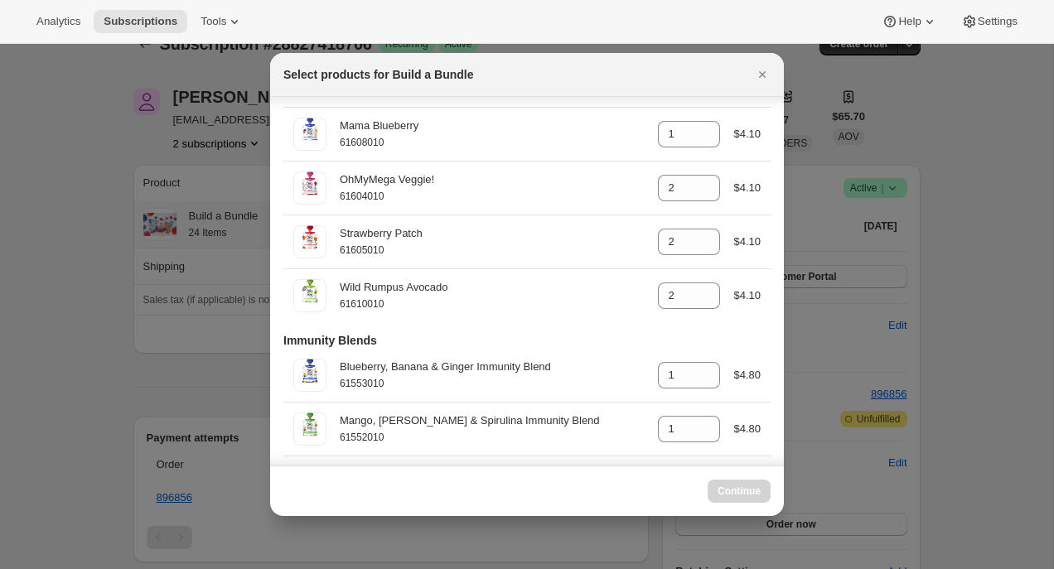
scroll to position [764, 0]
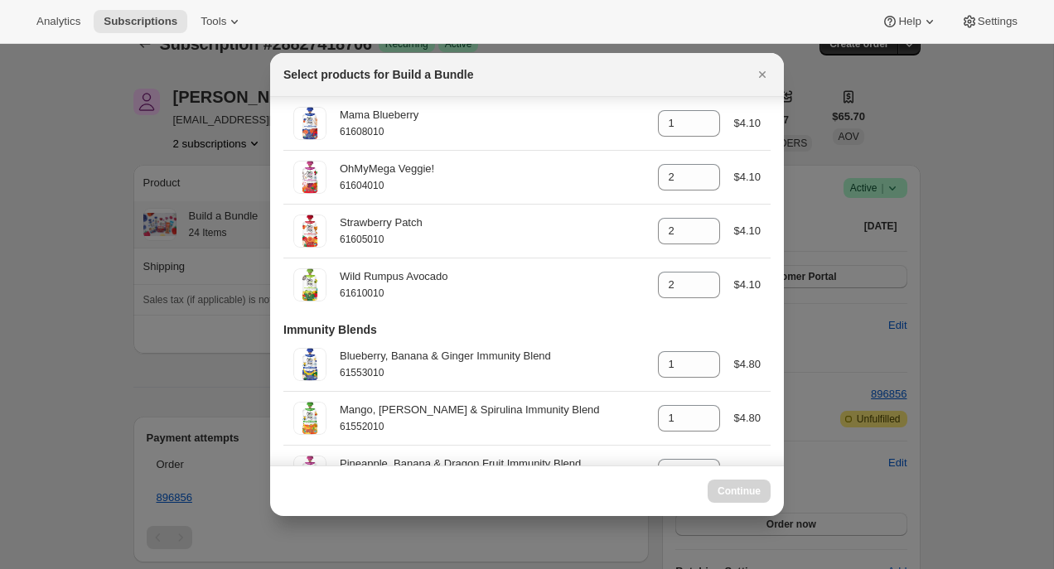
select select "gid://shopify/ProductVariant/42094505427026"
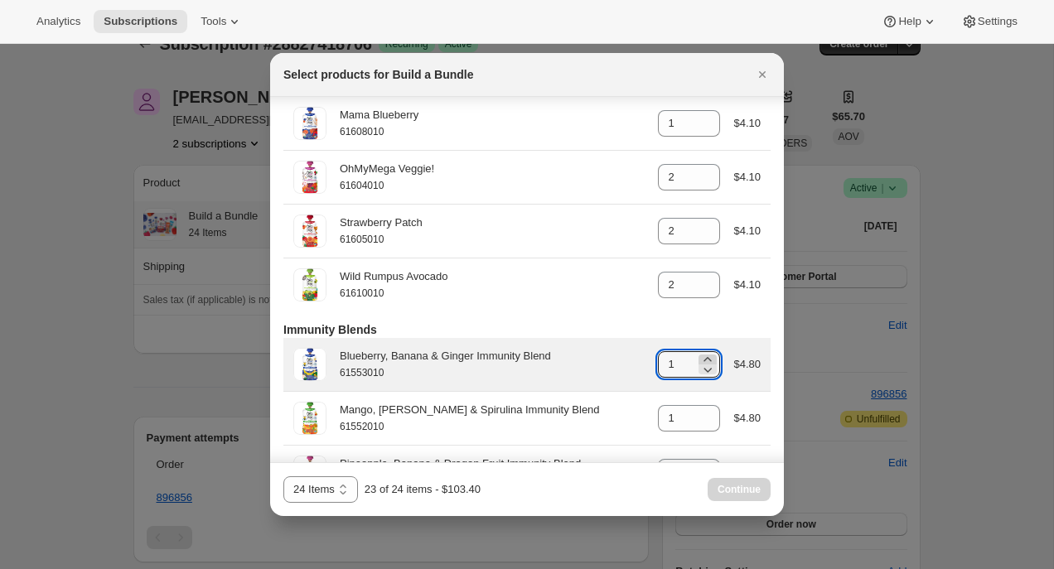
click at [707, 364] on icon ":r4g:" at bounding box center [707, 359] width 17 height 17
type input "2"
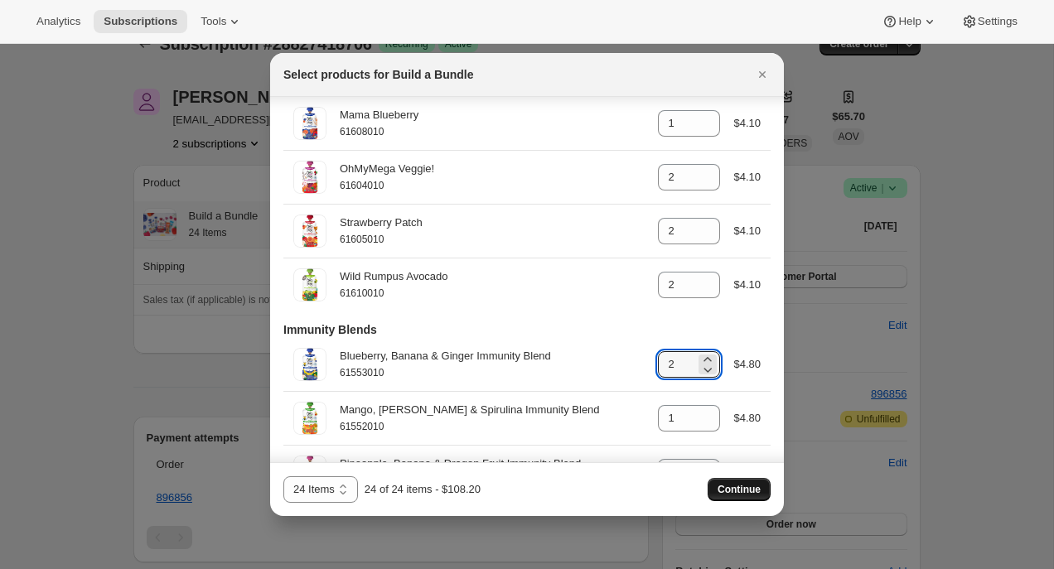
click at [758, 483] on button "Continue" at bounding box center [738, 489] width 63 height 23
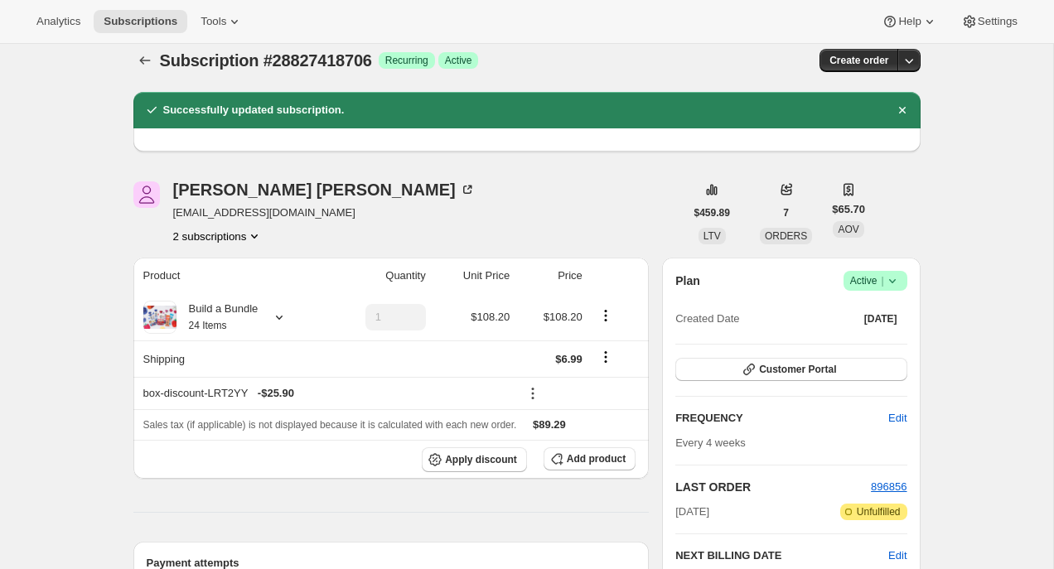
scroll to position [0, 0]
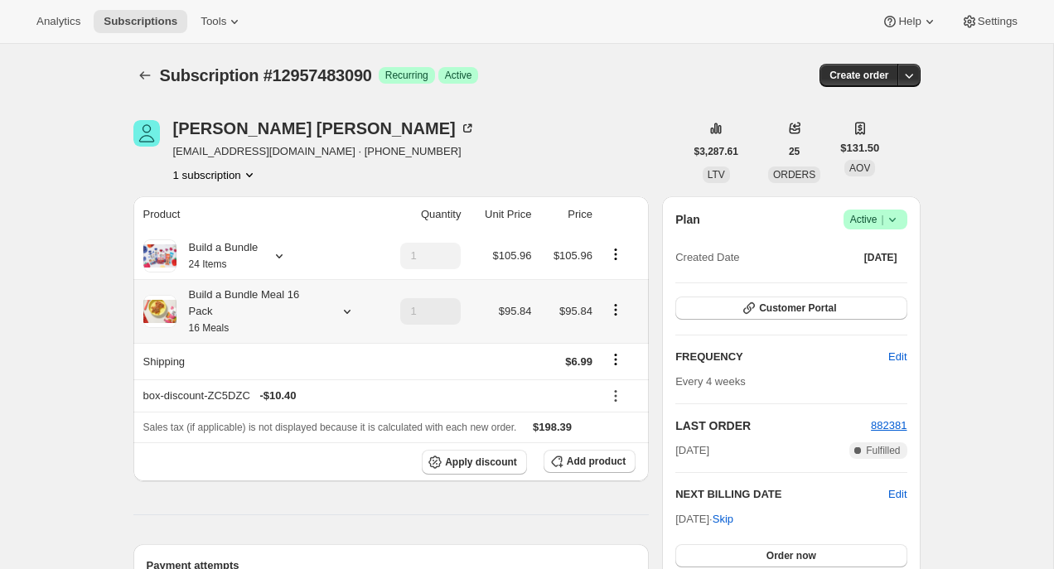
click at [345, 311] on icon at bounding box center [347, 311] width 17 height 17
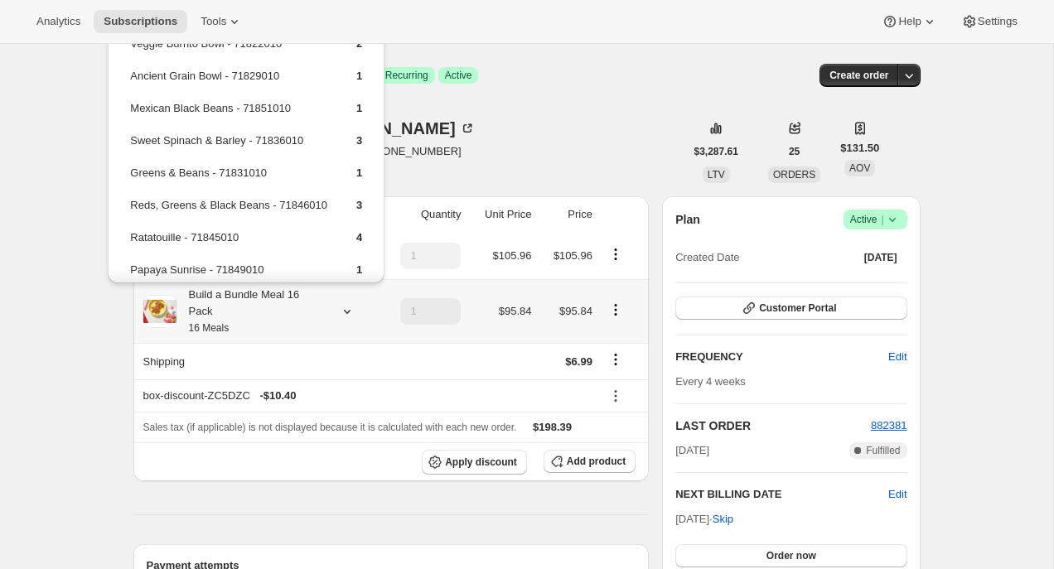
click at [345, 311] on icon at bounding box center [347, 311] width 17 height 17
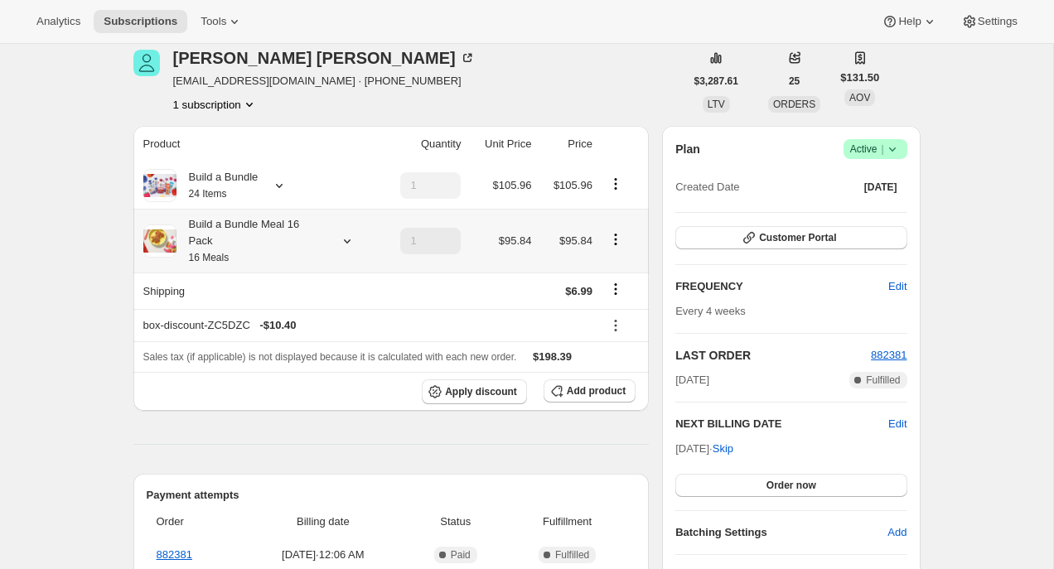
scroll to position [71, 0]
click at [477, 393] on span "Apply discount" at bounding box center [481, 390] width 72 height 13
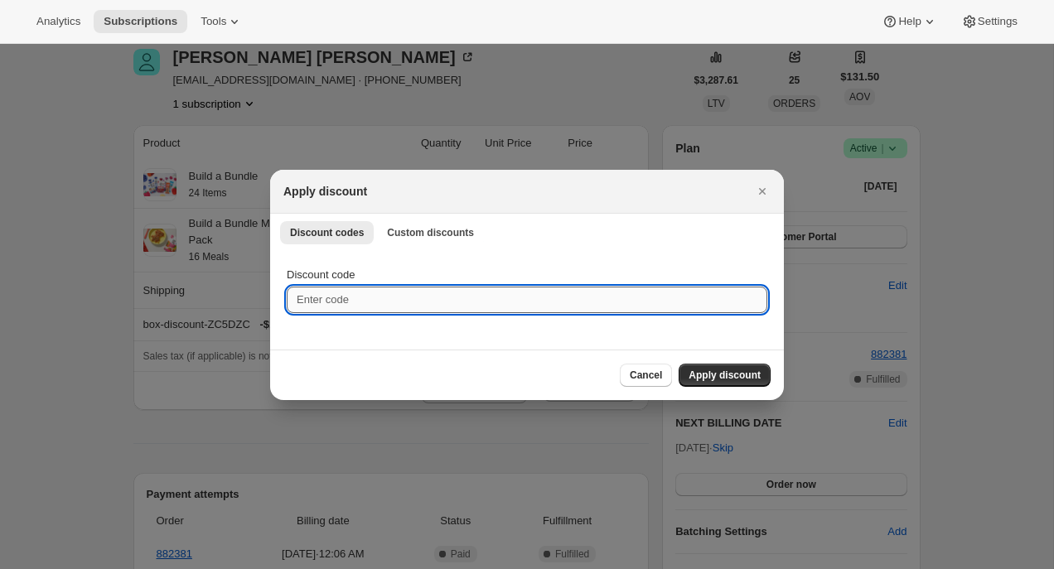
click at [433, 294] on input "Discount code" at bounding box center [527, 300] width 480 height 27
paste input "box-discount-KBOIFE"
type input "box-discount-KBOIFE"
click at [710, 370] on span "Apply discount" at bounding box center [724, 375] width 72 height 13
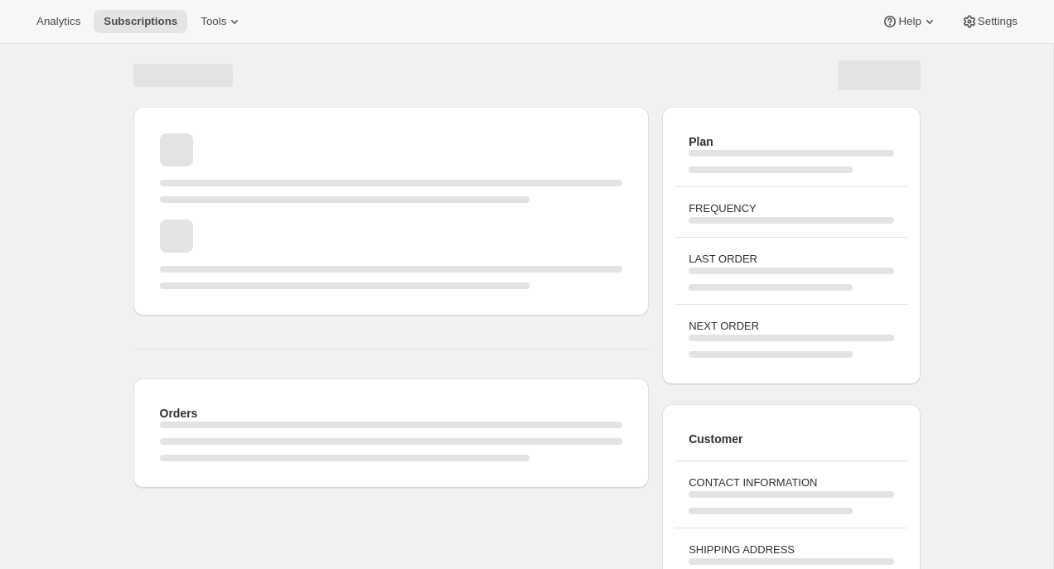
scroll to position [71, 0]
